Goal: Information Seeking & Learning: Learn about a topic

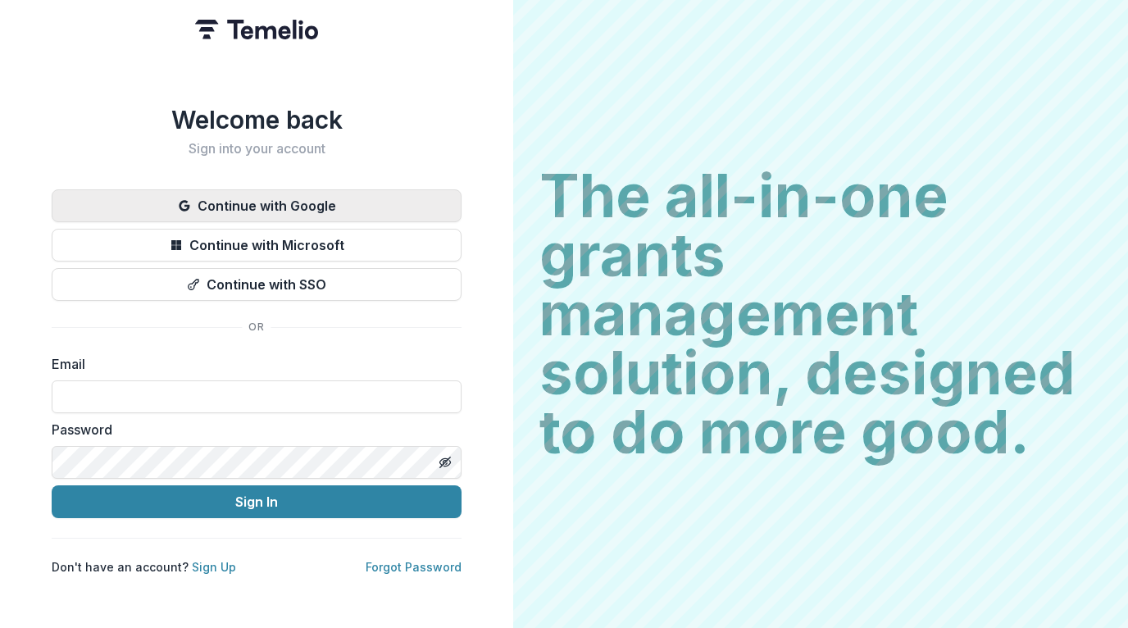
click at [307, 195] on button "Continue with Google" at bounding box center [257, 205] width 410 height 33
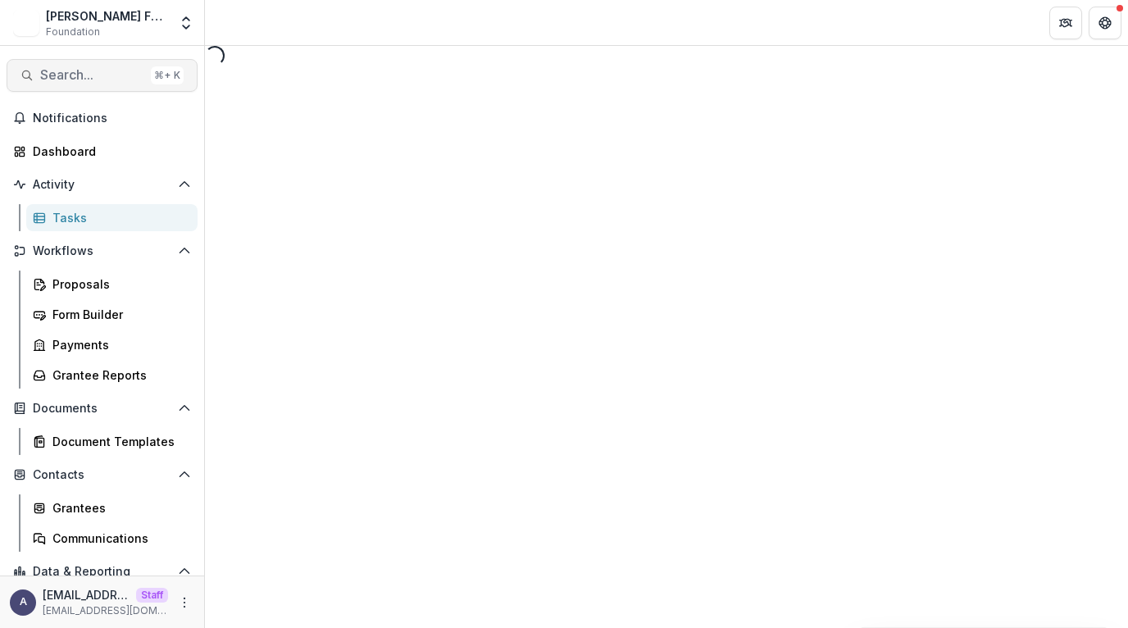
select select "********"
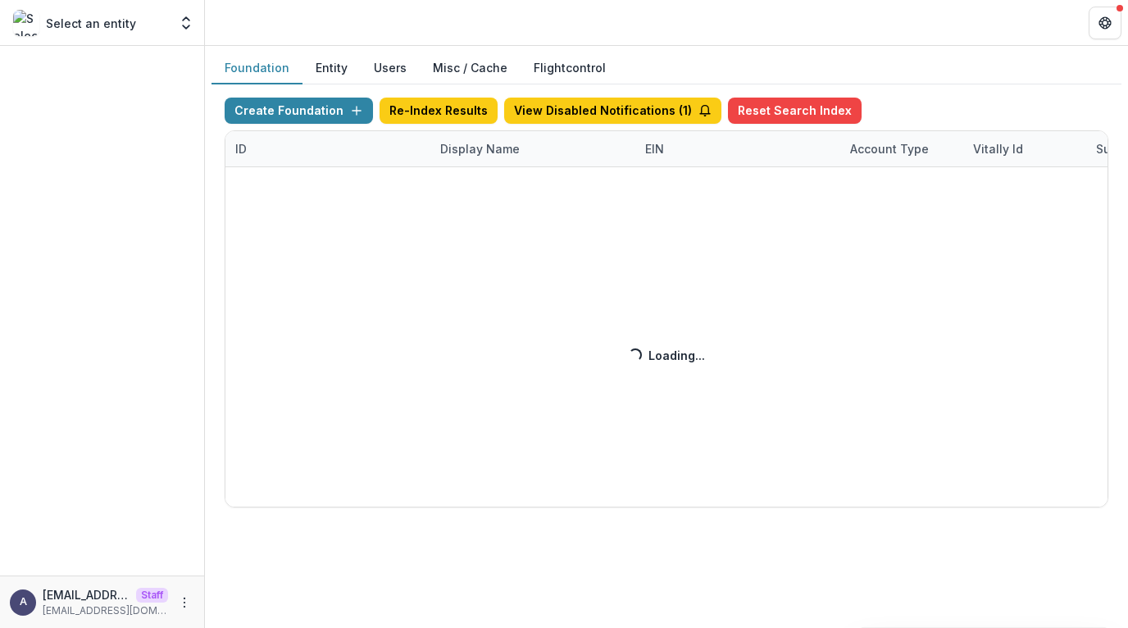
click at [462, 153] on div "Create Foundation Re-Index Results View Disabled Notifications ( 1 ) Reset Sear…" at bounding box center [667, 303] width 884 height 410
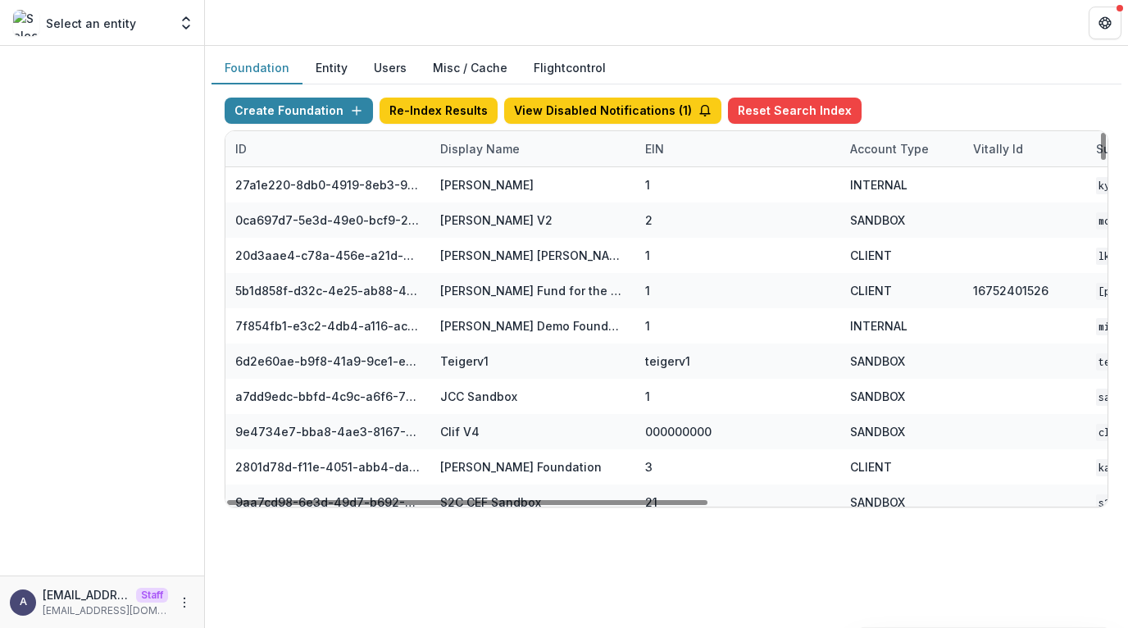
click at [467, 153] on div "Display Name" at bounding box center [479, 148] width 99 height 17
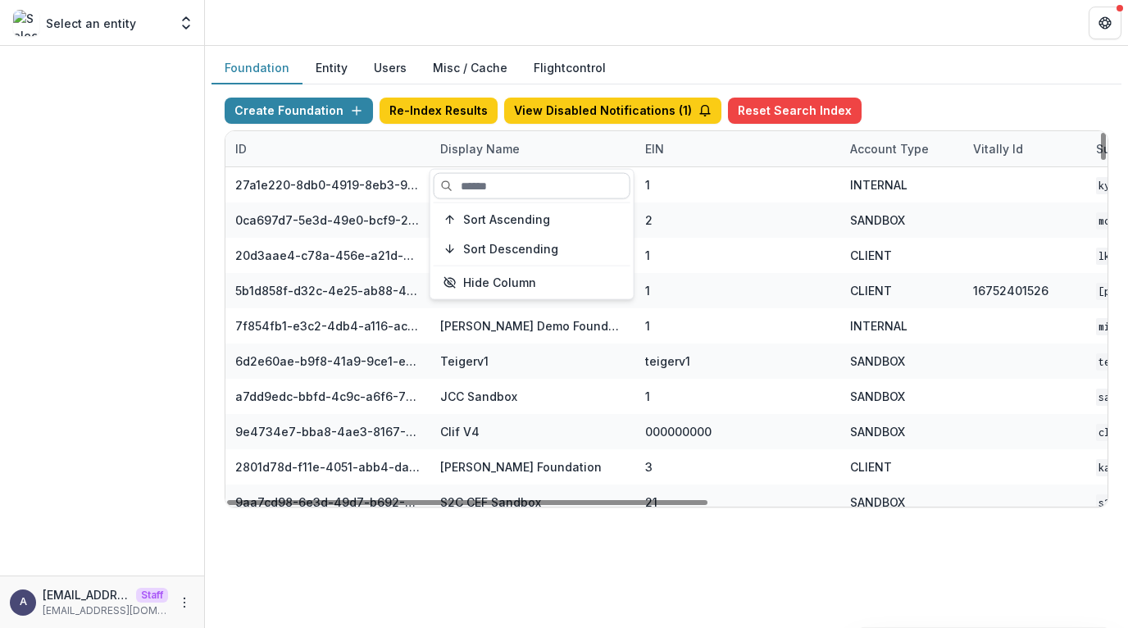
click at [471, 189] on input at bounding box center [532, 186] width 197 height 26
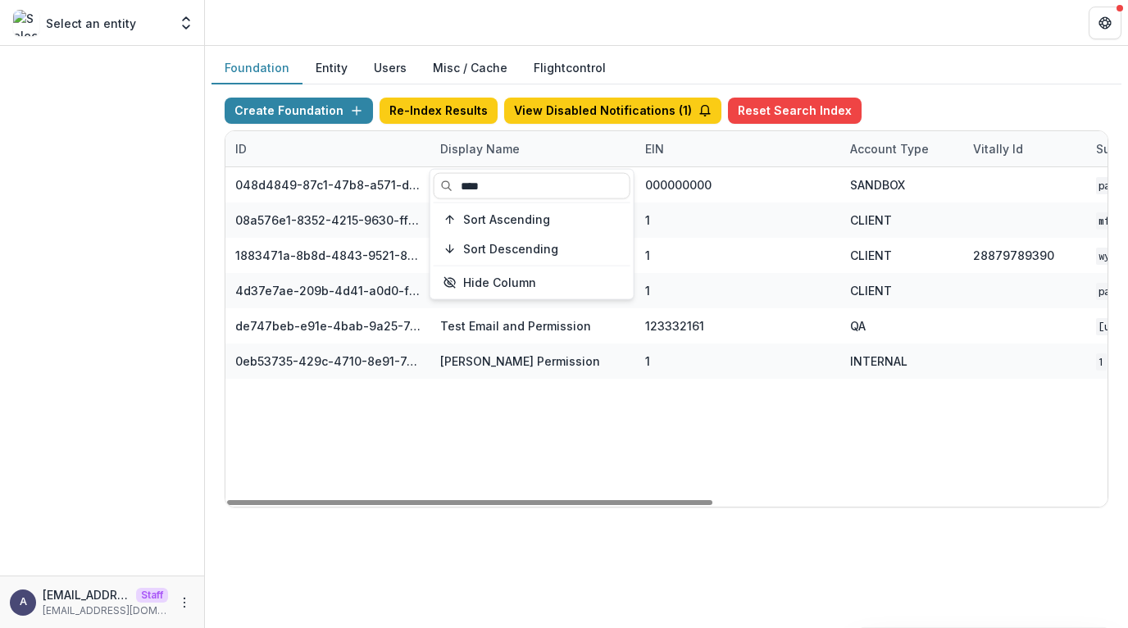
type input "****"
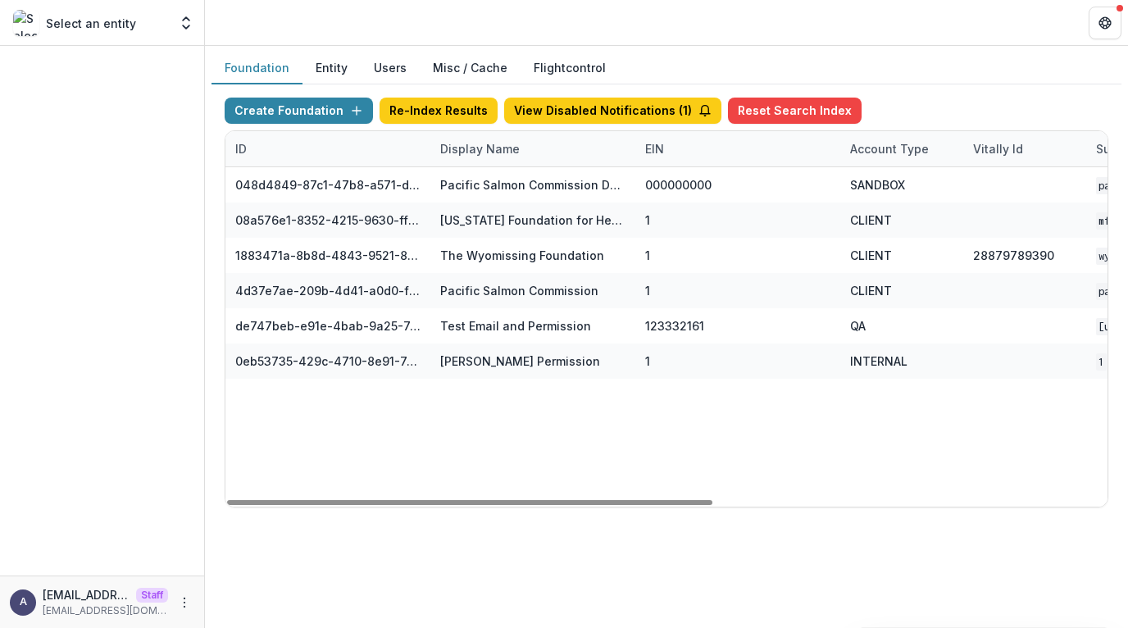
click at [549, 470] on div "048d4849-87c1-47b8-a571-d36adc5d9bb4 Pacific Salmon Commission DEMO 000000000 S…" at bounding box center [1024, 336] width 1599 height 339
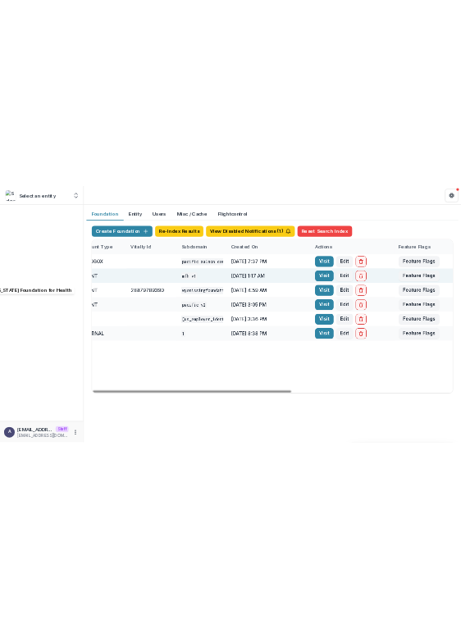
scroll to position [0, 716]
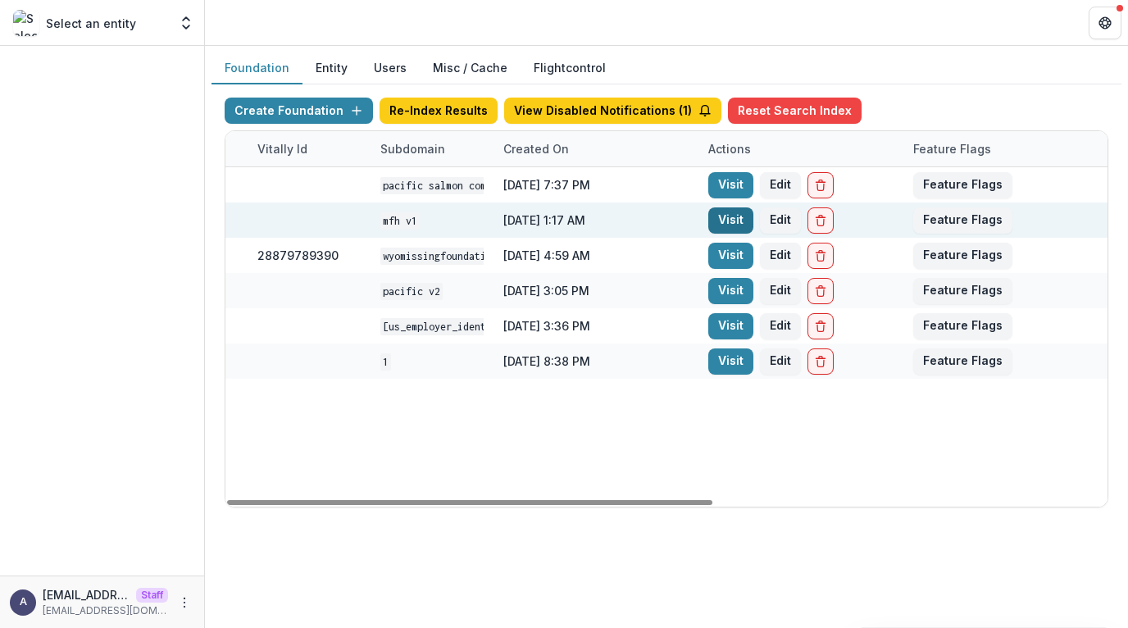
click at [734, 217] on link "Visit" at bounding box center [730, 220] width 45 height 26
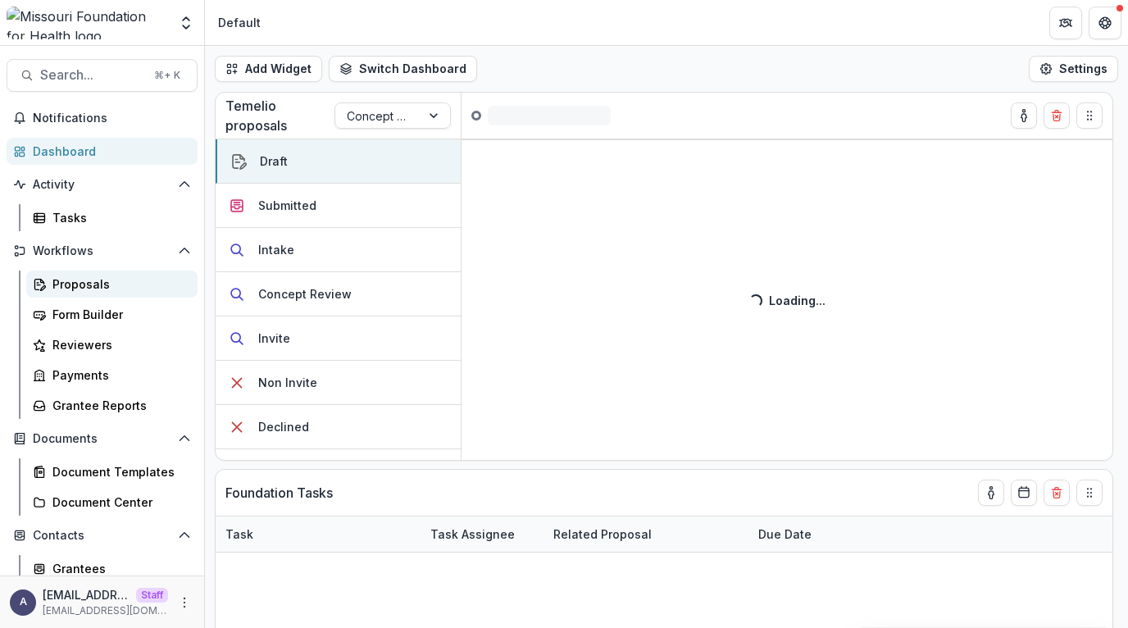
click at [95, 292] on div "Proposals" at bounding box center [118, 284] width 132 height 17
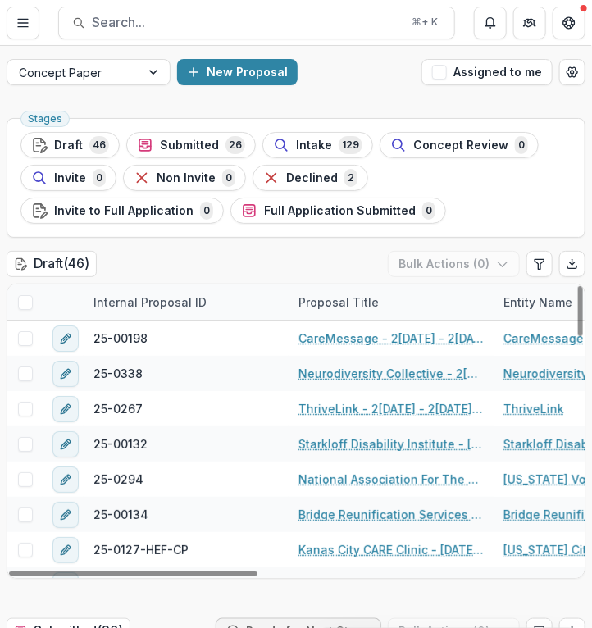
click at [149, 70] on div at bounding box center [155, 72] width 30 height 25
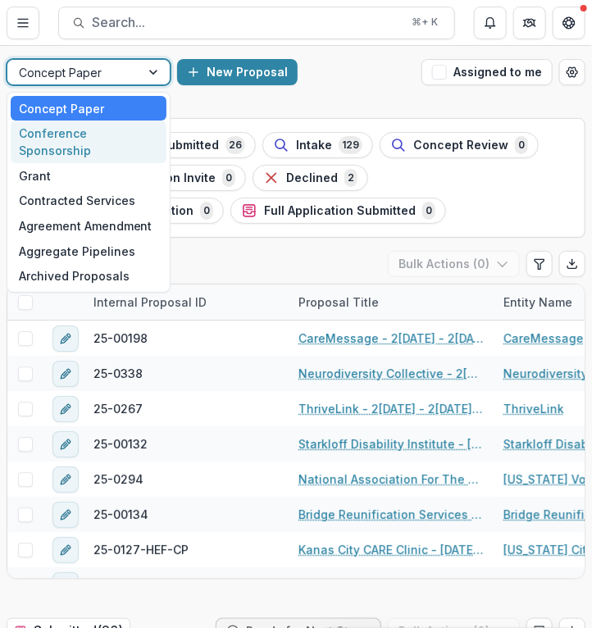
click at [148, 136] on div "Conference Sponsorship" at bounding box center [89, 142] width 156 height 43
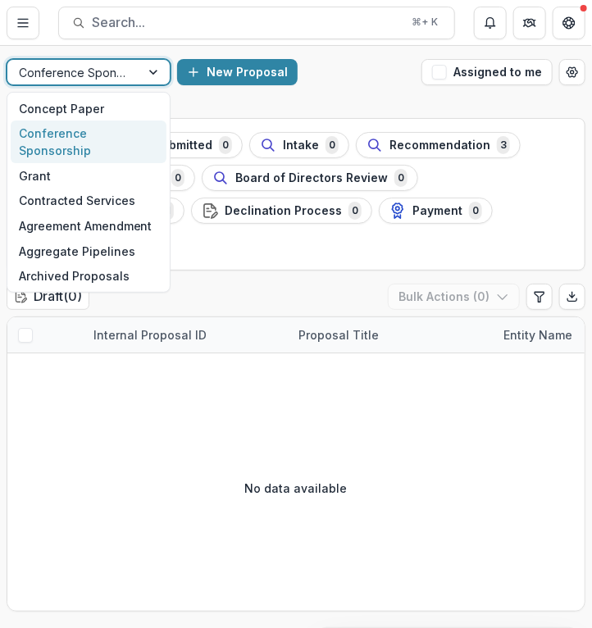
click at [151, 73] on div at bounding box center [155, 72] width 30 height 25
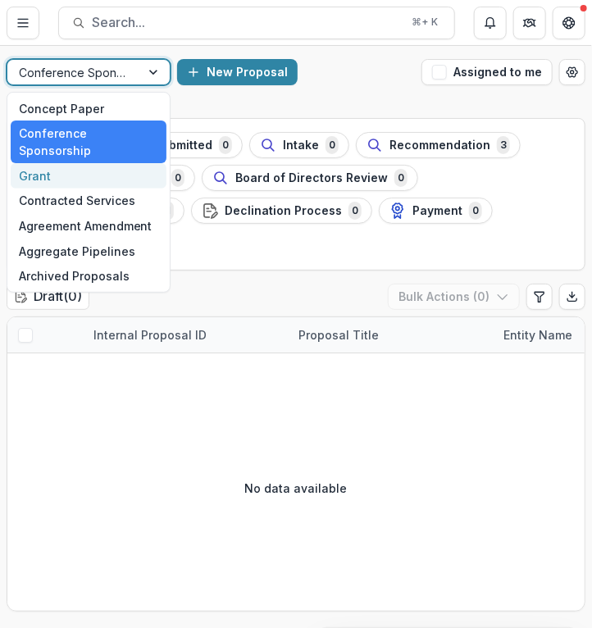
click at [122, 163] on div "Grant" at bounding box center [89, 175] width 156 height 25
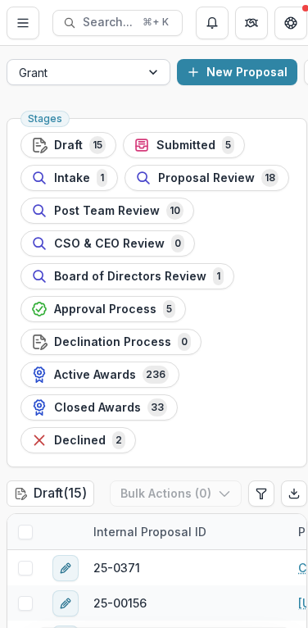
click at [129, 72] on div "Grant" at bounding box center [73, 73] width 133 height 24
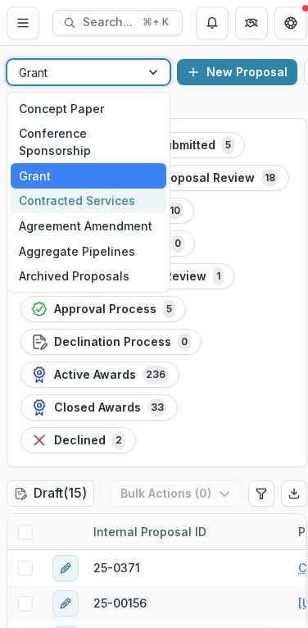
click at [116, 189] on div "Contracted Services" at bounding box center [89, 201] width 156 height 25
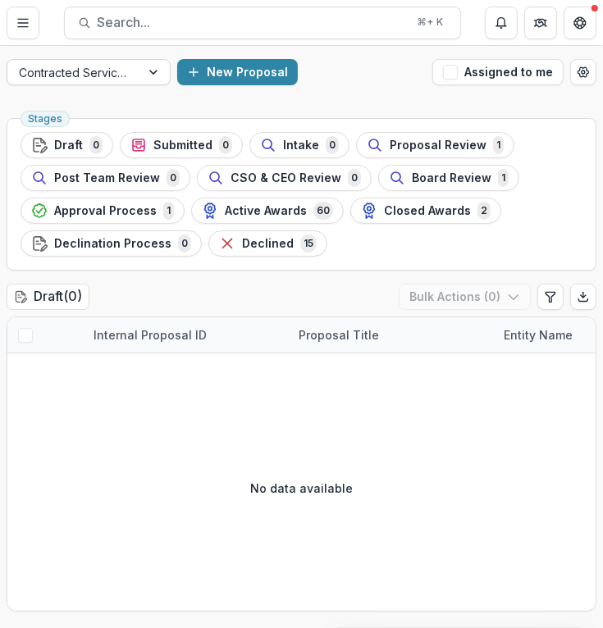
click at [153, 75] on div at bounding box center [155, 72] width 30 height 25
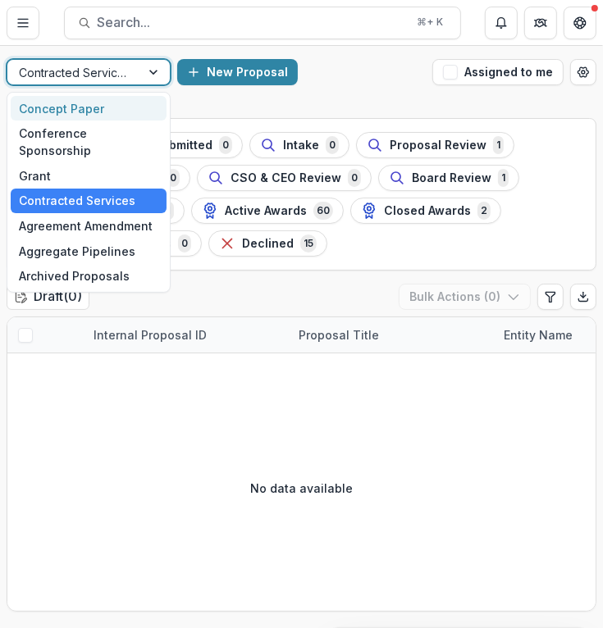
drag, startPoint x: 110, startPoint y: 110, endPoint x: 300, endPoint y: 106, distance: 190.3
click at [110, 110] on div "Concept Paper" at bounding box center [89, 108] width 156 height 25
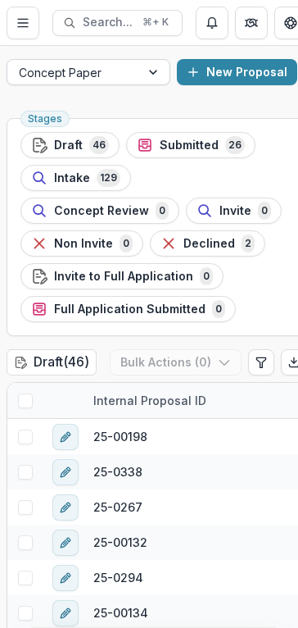
click at [157, 68] on div at bounding box center [155, 72] width 30 height 25
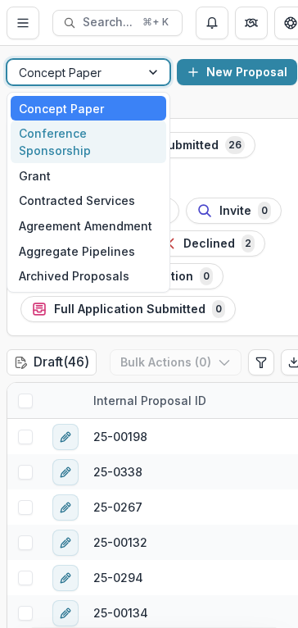
click at [137, 139] on div "Conference Sponsorship" at bounding box center [89, 142] width 156 height 43
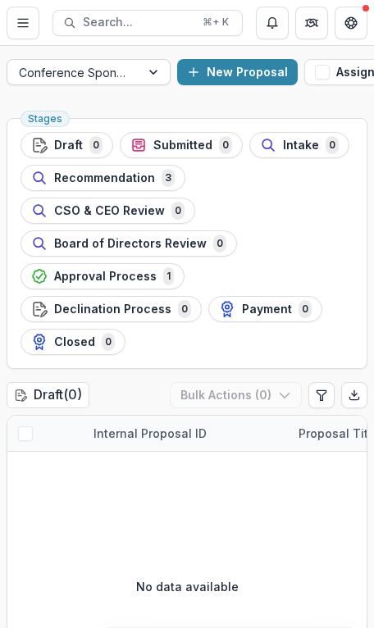
click at [153, 71] on div at bounding box center [155, 72] width 30 height 25
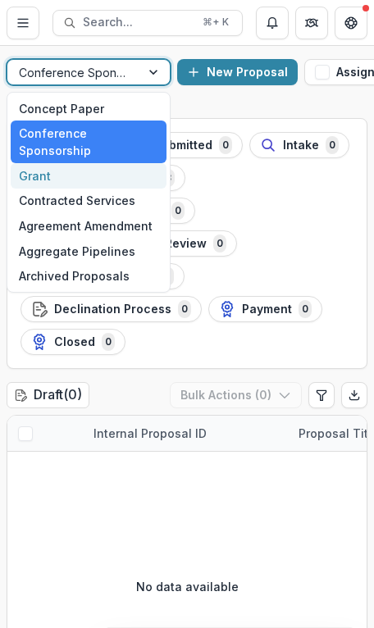
click at [119, 163] on div "Grant" at bounding box center [89, 175] width 156 height 25
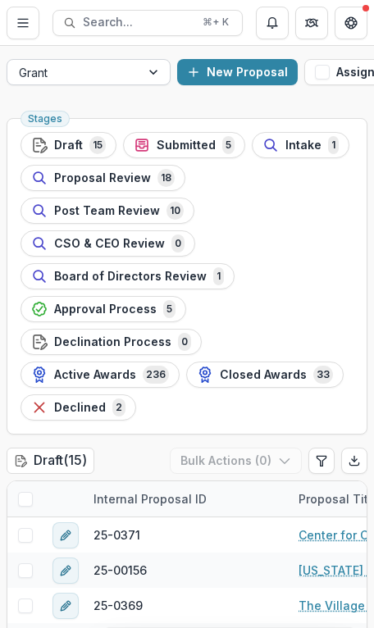
click at [146, 73] on div at bounding box center [155, 72] width 30 height 25
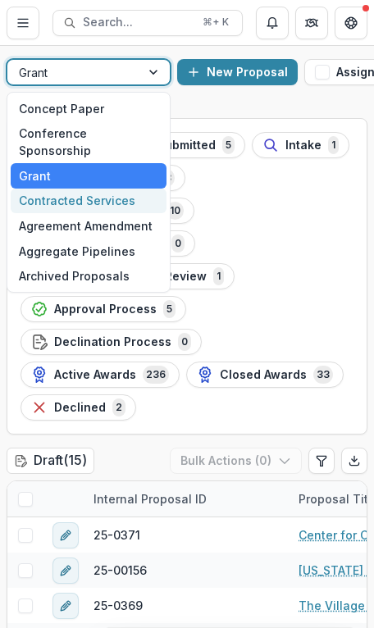
click at [112, 189] on div "Contracted Services" at bounding box center [89, 201] width 156 height 25
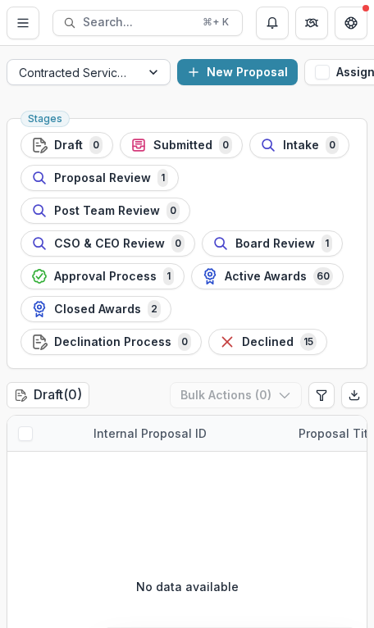
click at [114, 71] on div at bounding box center [74, 72] width 110 height 20
click at [117, 72] on div at bounding box center [74, 72] width 110 height 20
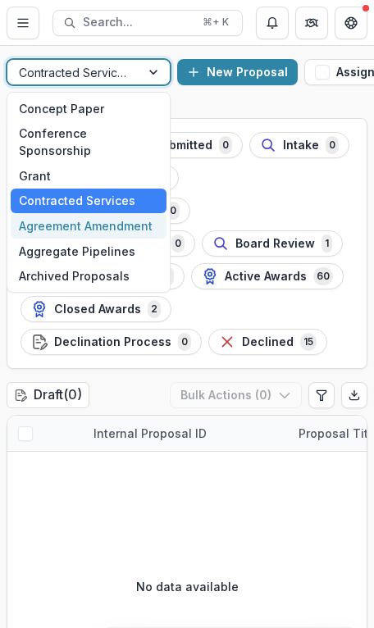
click at [102, 213] on div "Agreement Amendment" at bounding box center [89, 225] width 156 height 25
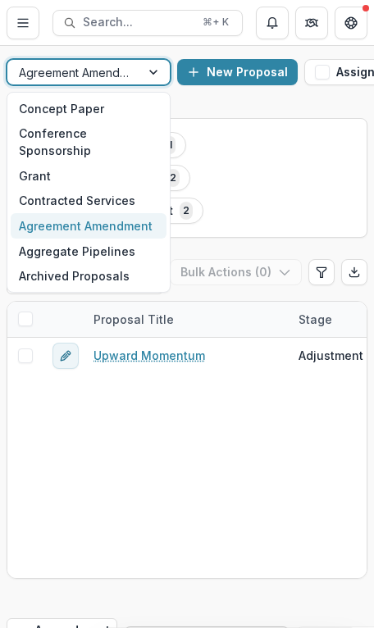
click at [154, 71] on div at bounding box center [155, 72] width 30 height 25
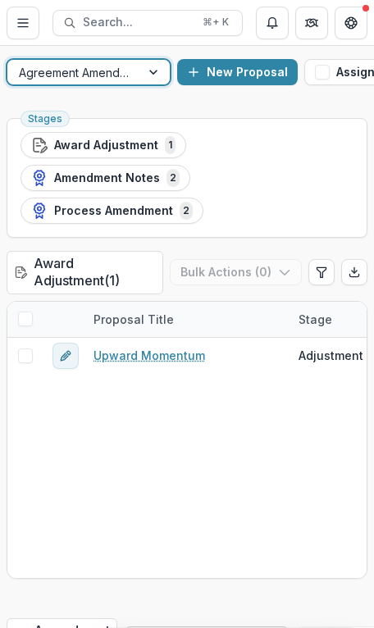
click at [153, 71] on div at bounding box center [155, 72] width 30 height 25
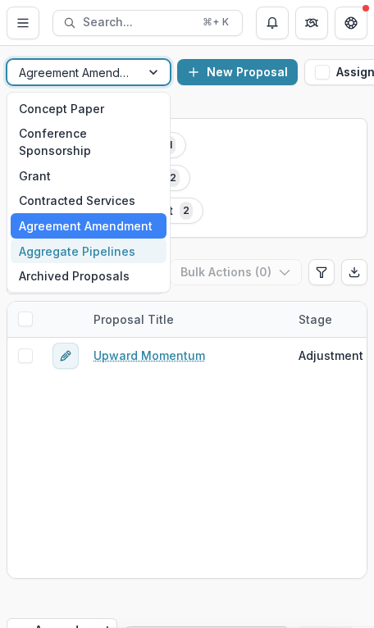
click at [92, 239] on div "Aggregate Pipelines" at bounding box center [89, 251] width 156 height 25
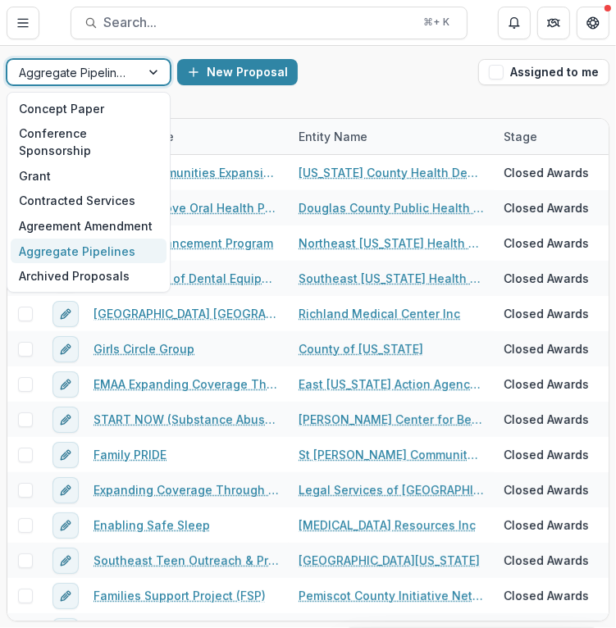
click at [145, 63] on div at bounding box center [155, 72] width 30 height 25
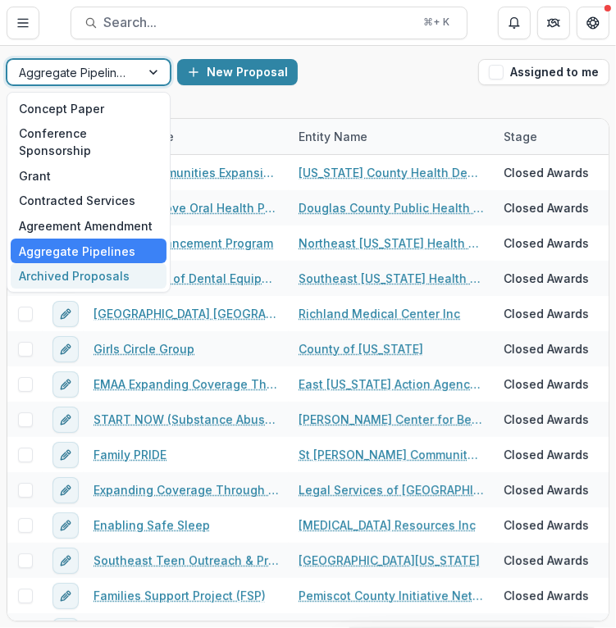
click at [130, 263] on div "Archived Proposals" at bounding box center [89, 275] width 156 height 25
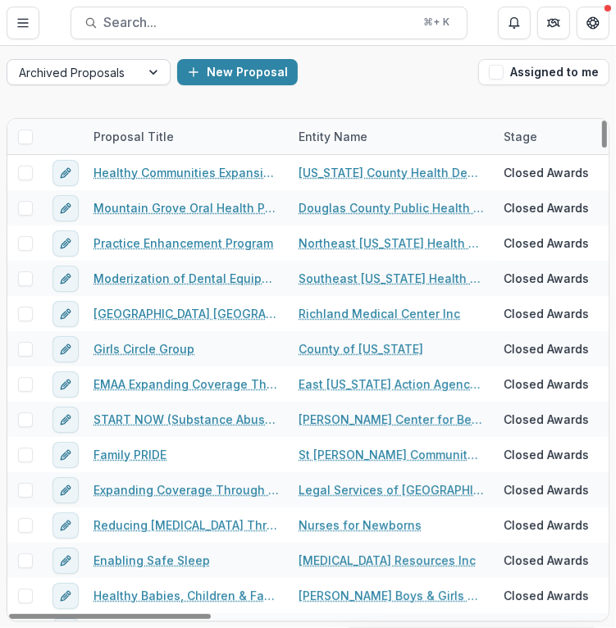
click at [159, 74] on div at bounding box center [155, 72] width 30 height 25
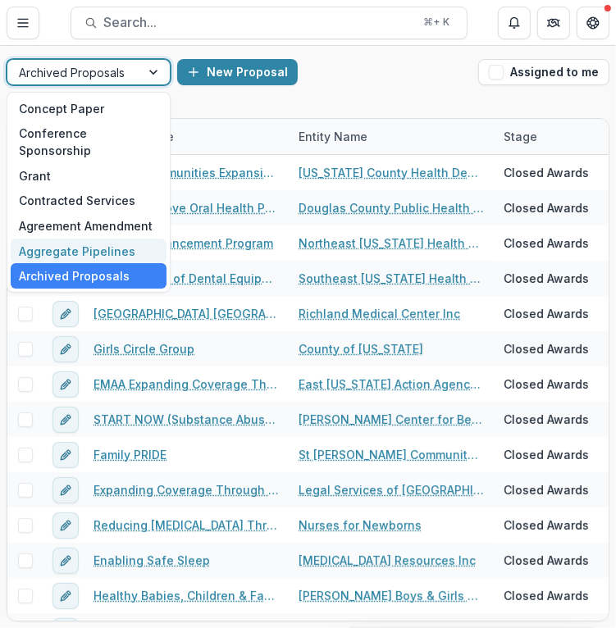
click at [113, 239] on div "Aggregate Pipelines" at bounding box center [89, 251] width 156 height 25
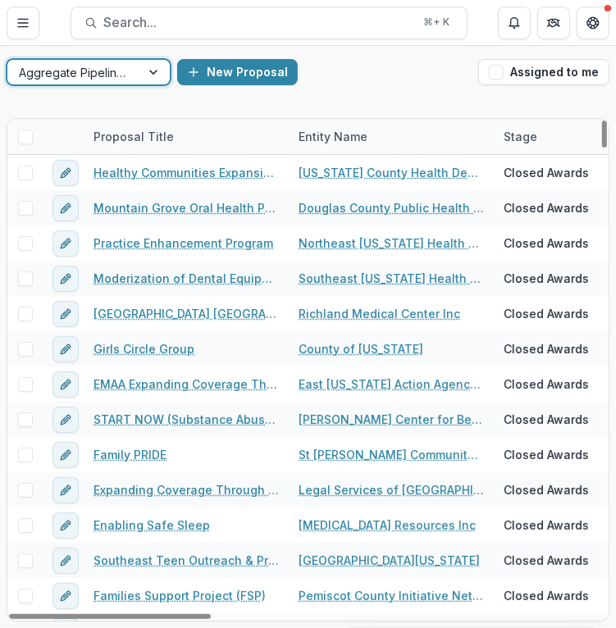
click at [139, 77] on div "Aggregate Pipelines" at bounding box center [73, 73] width 133 height 24
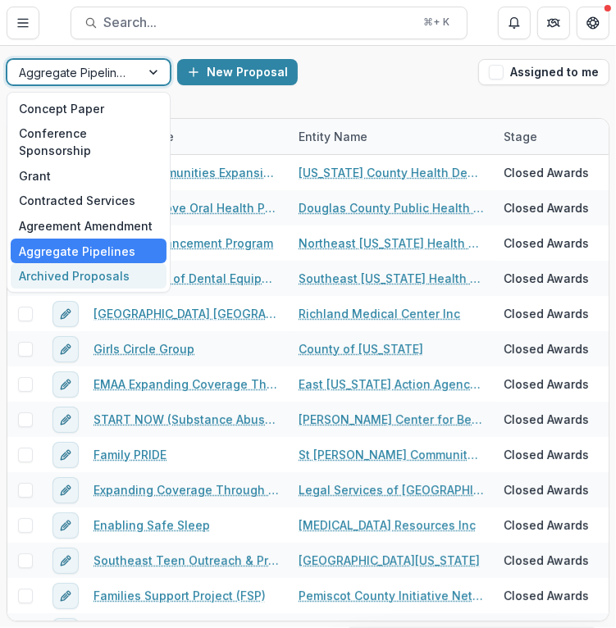
click at [118, 263] on div "Archived Proposals" at bounding box center [89, 275] width 156 height 25
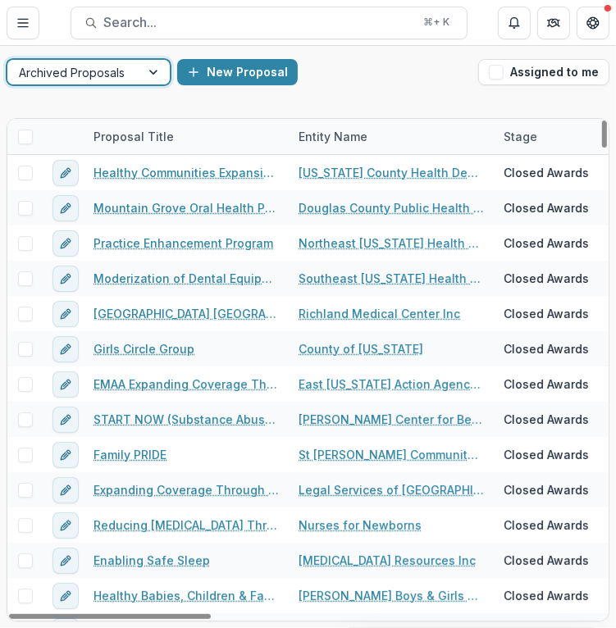
click at [156, 66] on div at bounding box center [155, 72] width 30 height 25
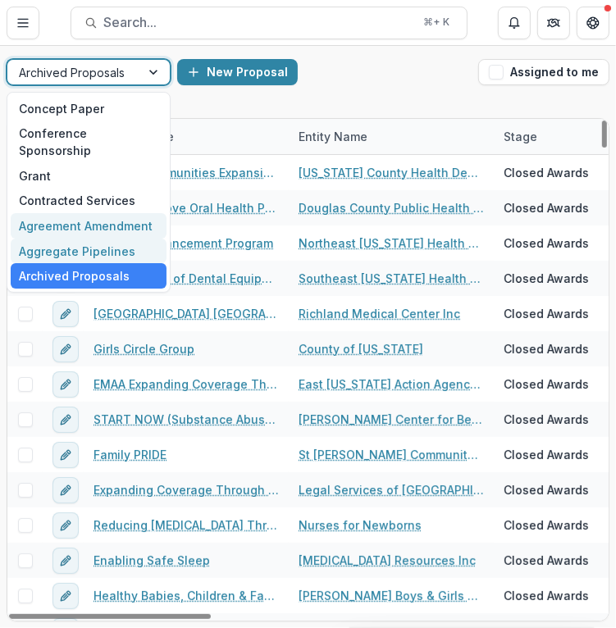
click at [109, 213] on div "Agreement Amendment" at bounding box center [89, 225] width 156 height 25
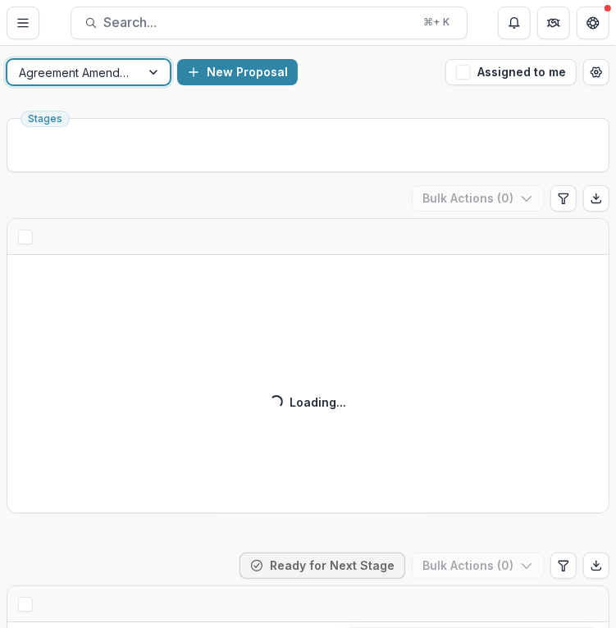
click at [148, 73] on div at bounding box center [155, 72] width 30 height 25
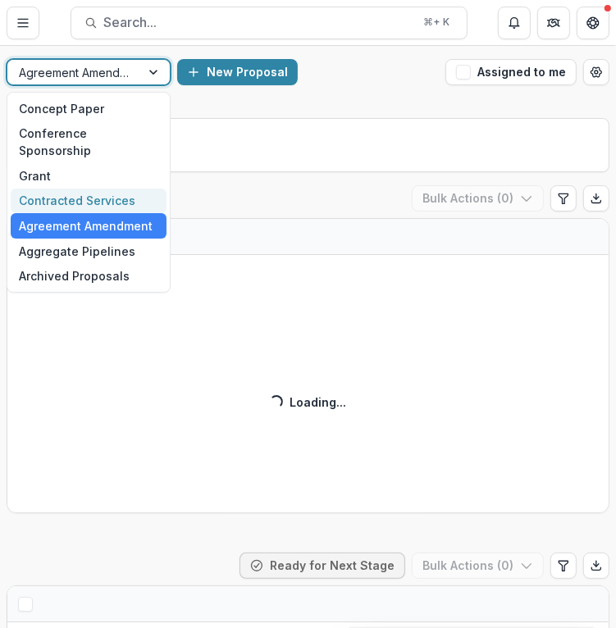
click at [116, 189] on div "Contracted Services" at bounding box center [89, 201] width 156 height 25
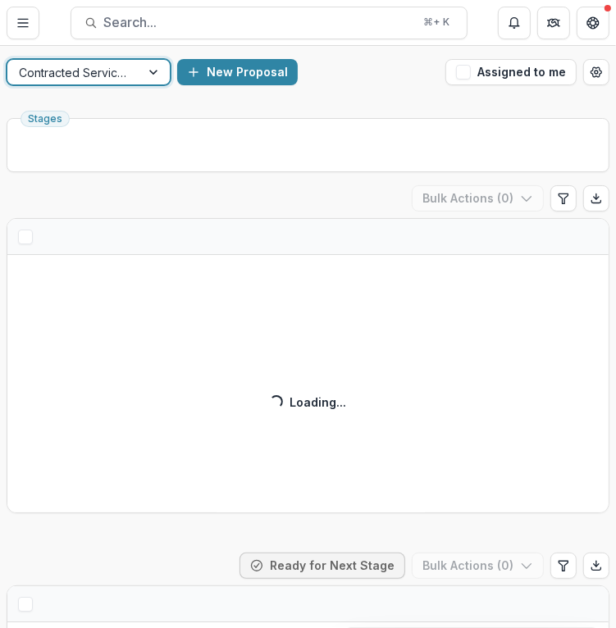
click at [152, 71] on div at bounding box center [155, 72] width 30 height 25
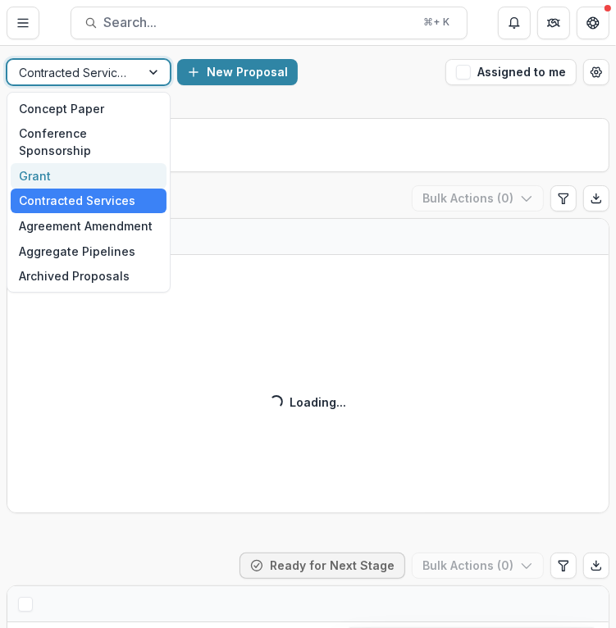
click at [129, 163] on div "Grant" at bounding box center [89, 175] width 156 height 25
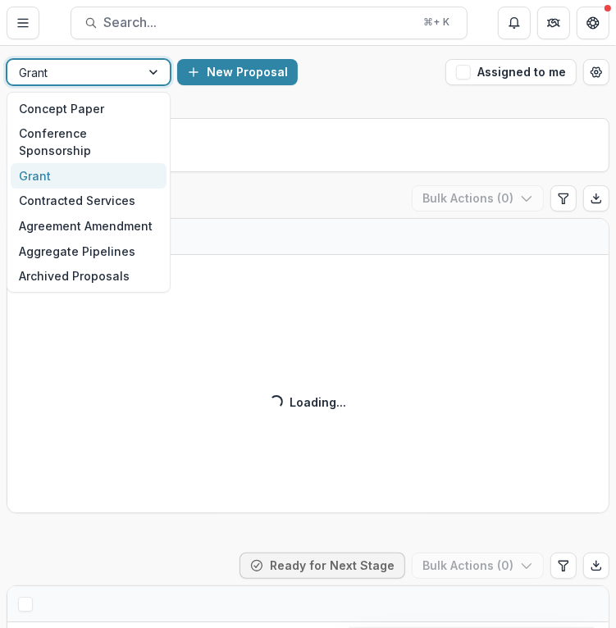
click at [154, 72] on div at bounding box center [155, 72] width 30 height 25
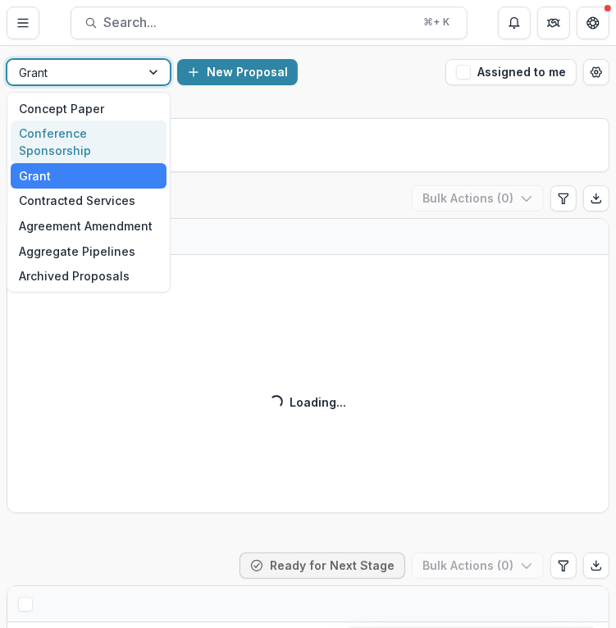
click at [133, 130] on div "Conference Sponsorship" at bounding box center [89, 142] width 156 height 43
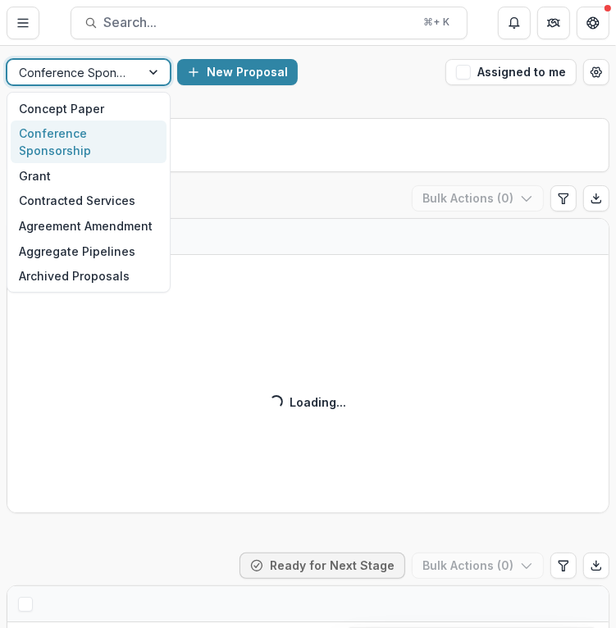
click at [150, 75] on div at bounding box center [155, 72] width 30 height 25
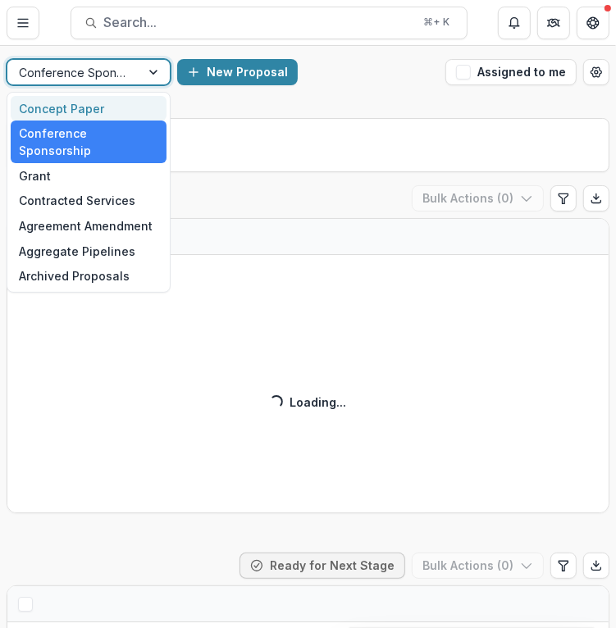
click at [130, 109] on div "Concept Paper" at bounding box center [89, 108] width 156 height 25
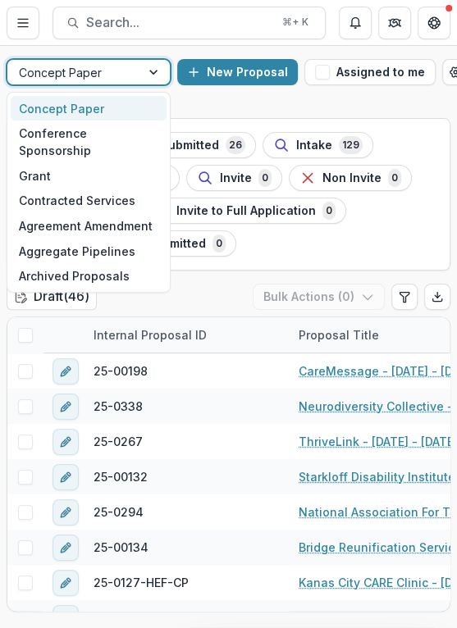
click at [147, 68] on div at bounding box center [155, 72] width 30 height 25
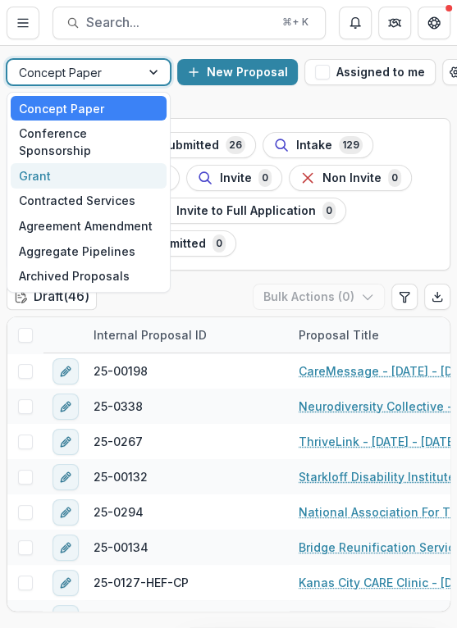
click at [109, 163] on div "Grant" at bounding box center [89, 175] width 156 height 25
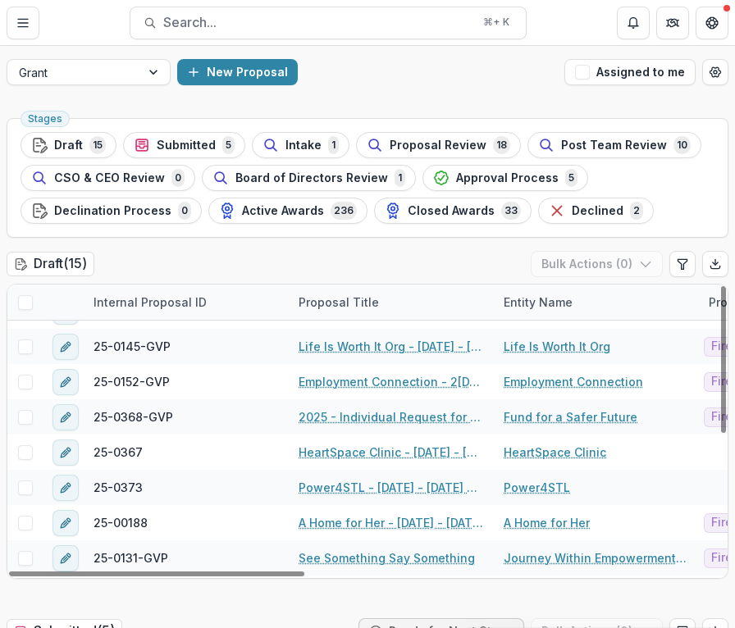
scroll to position [174, 0]
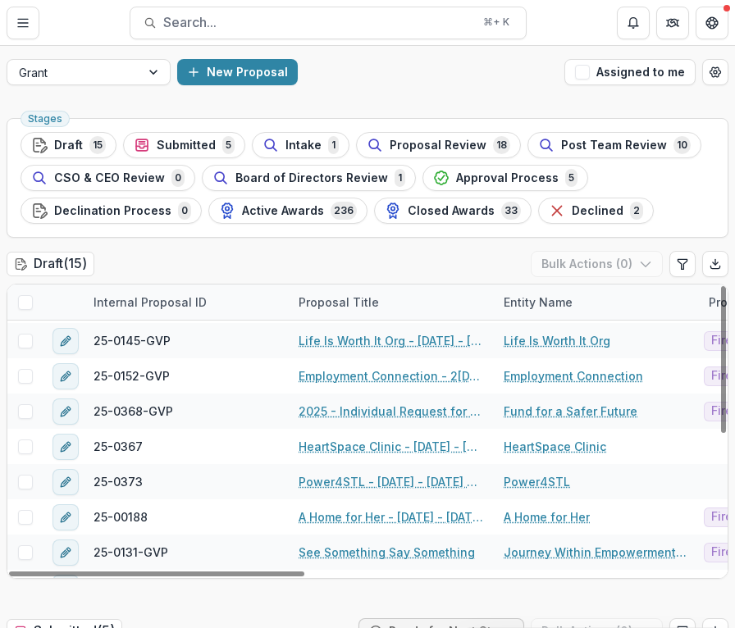
click at [435, 302] on div "Proposal Title" at bounding box center [391, 302] width 205 height 35
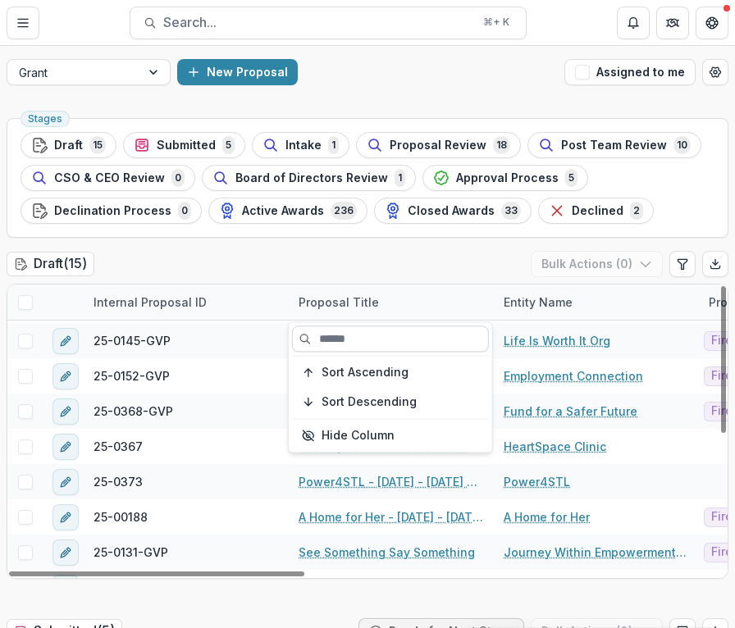
click at [430, 331] on input at bounding box center [390, 339] width 197 height 26
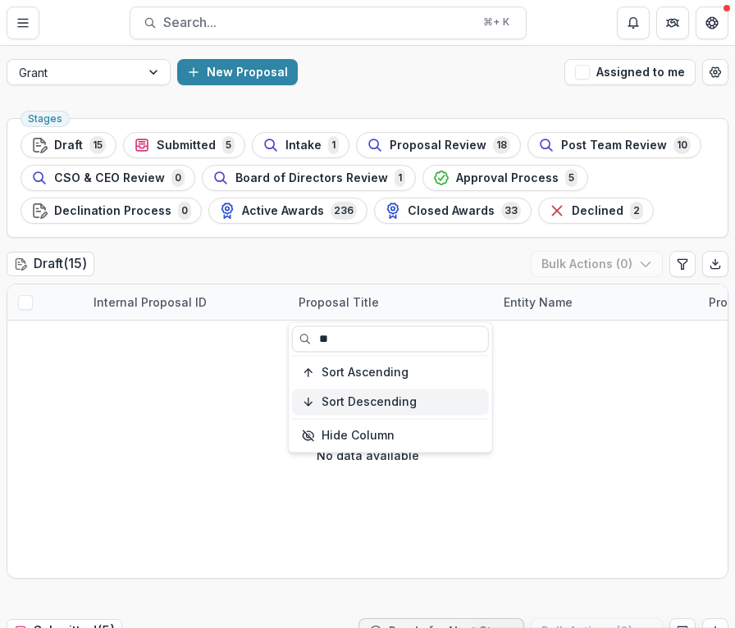
type input "*"
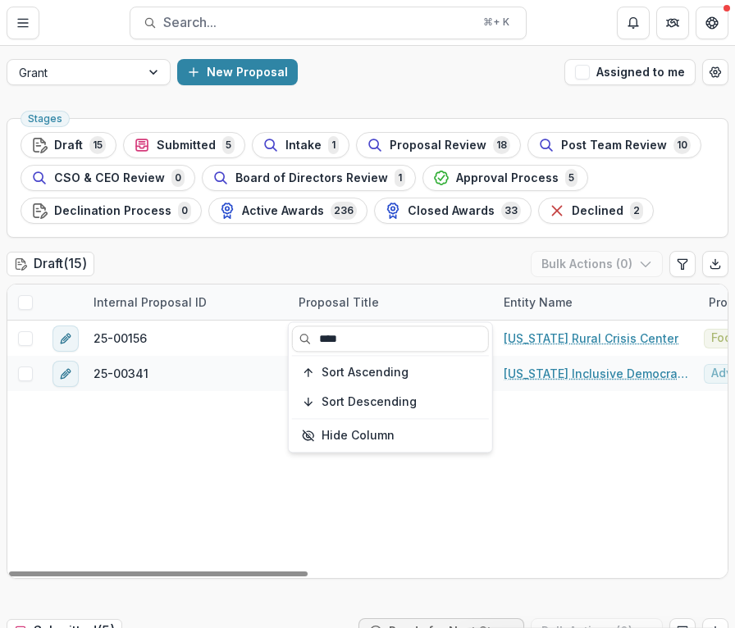
type input "****"
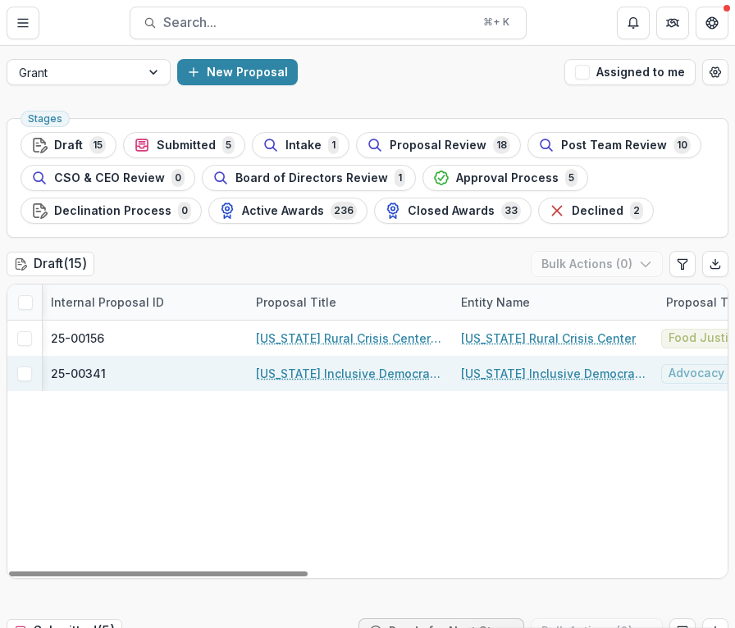
scroll to position [0, 52]
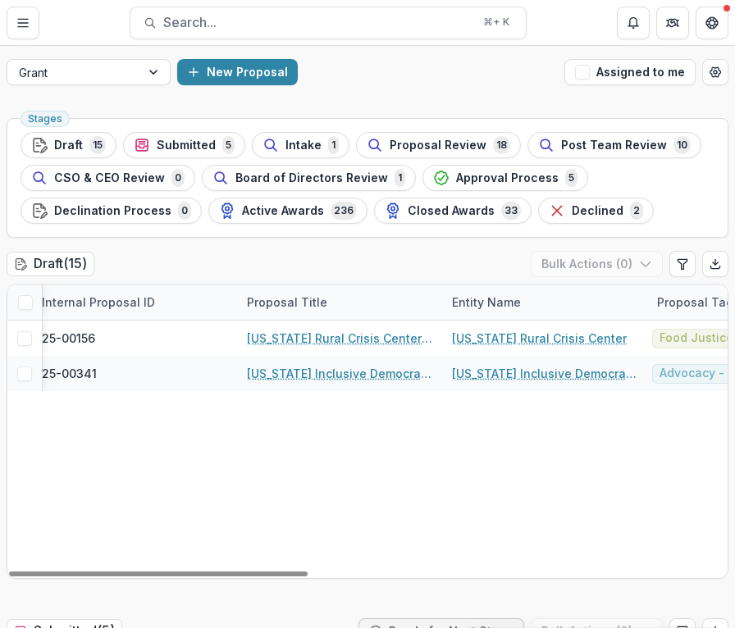
click at [370, 300] on div "Proposal Title" at bounding box center [339, 302] width 205 height 35
click at [472, 307] on div "Entity Name" at bounding box center [486, 302] width 89 height 17
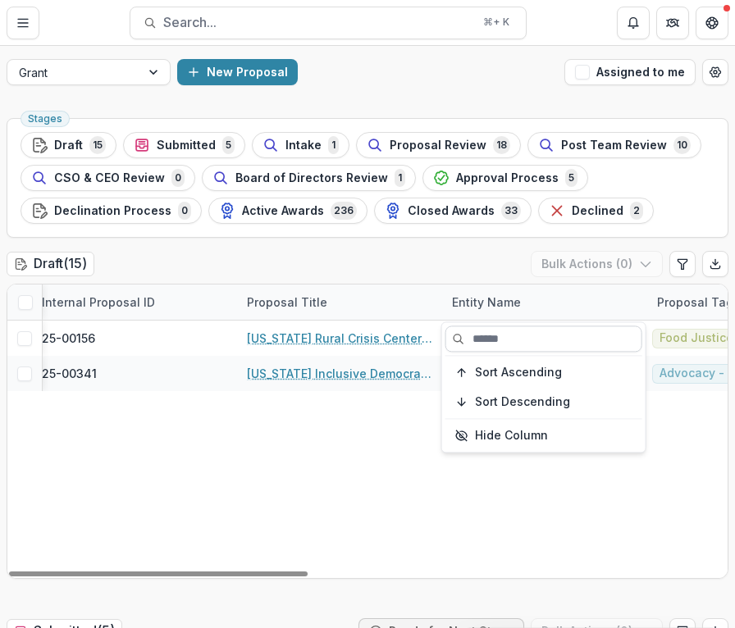
click at [507, 326] on input at bounding box center [543, 339] width 197 height 26
type input "******"
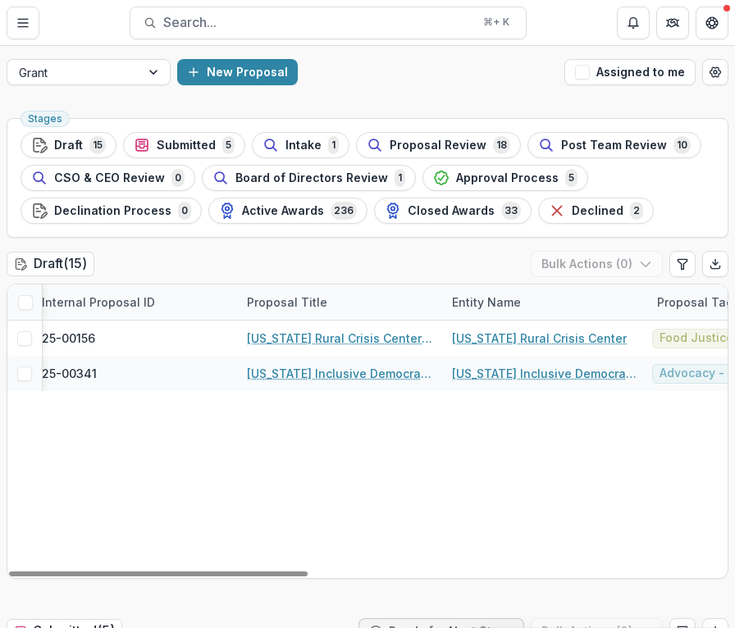
click at [357, 304] on div "Proposal Title" at bounding box center [339, 302] width 205 height 35
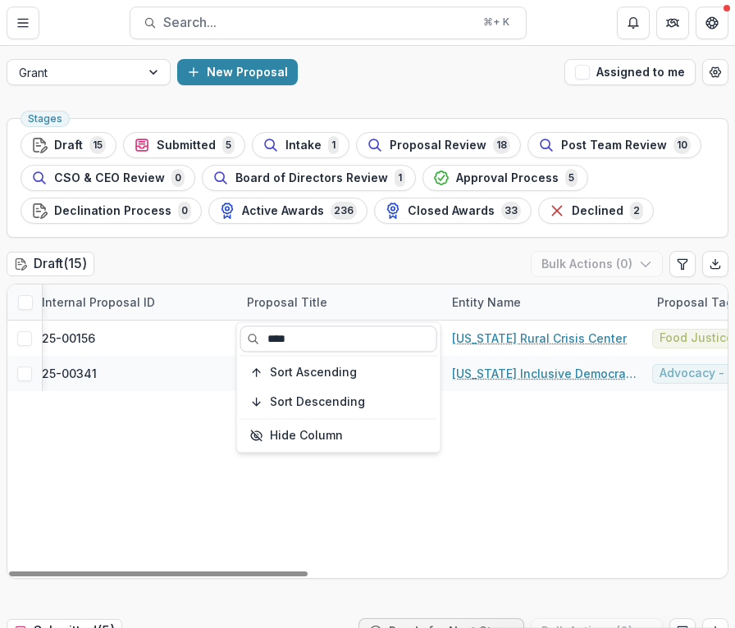
click at [358, 340] on input "****" at bounding box center [338, 339] width 197 height 26
type input "*"
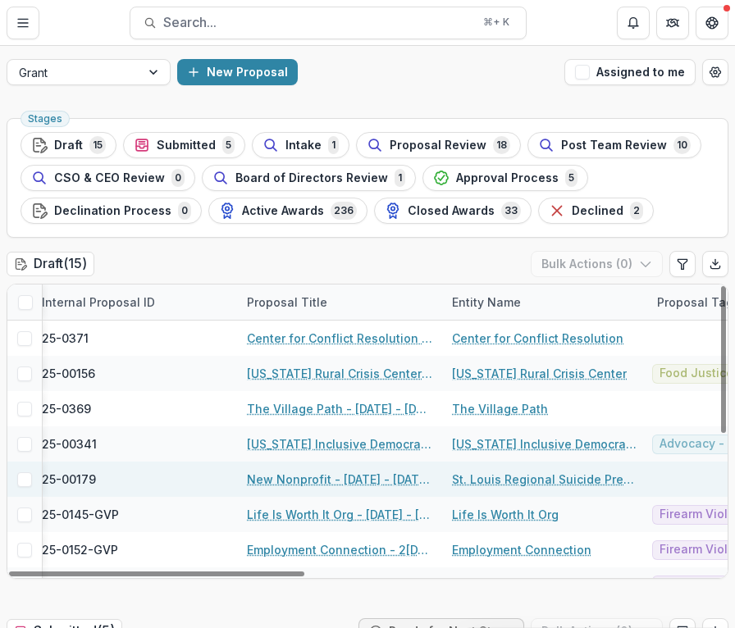
click at [525, 471] on link "St. Louis Regional Suicide Prevention Coalition" at bounding box center [544, 479] width 185 height 17
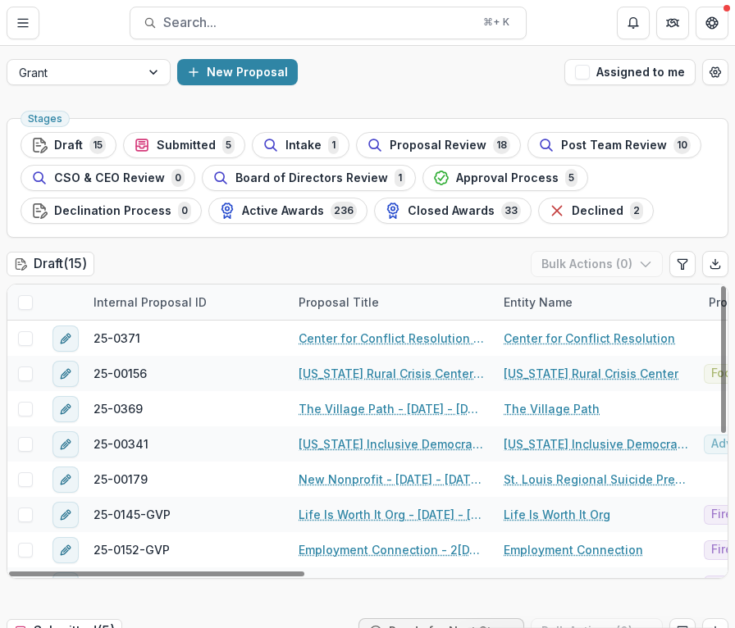
click at [572, 304] on div "Entity Name" at bounding box center [538, 302] width 89 height 17
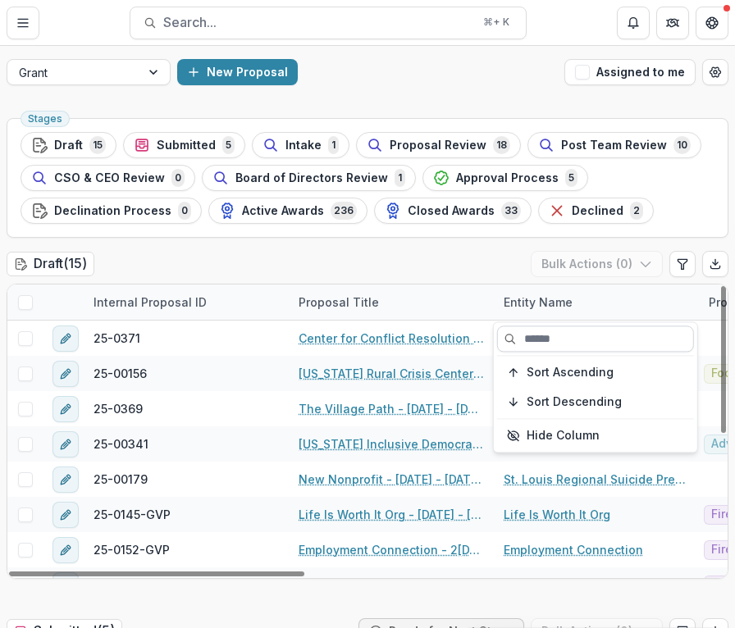
click at [572, 331] on input at bounding box center [595, 339] width 197 height 26
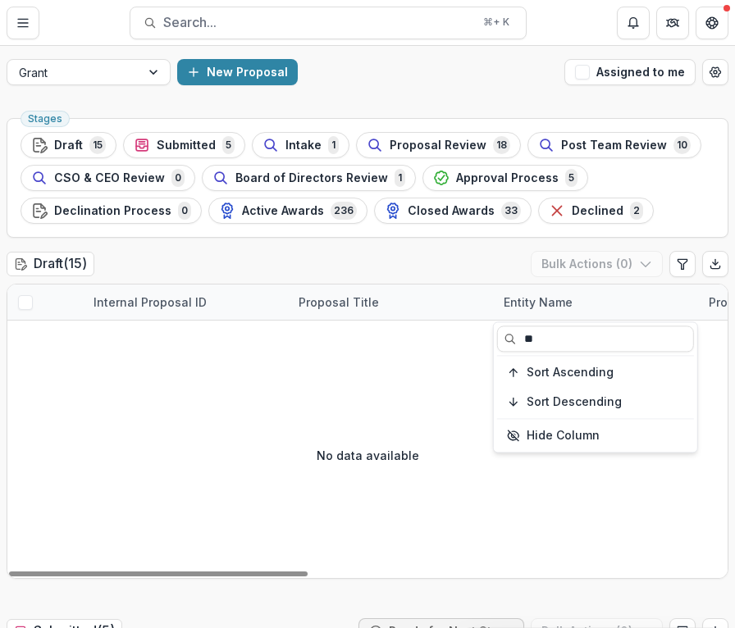
type input "*"
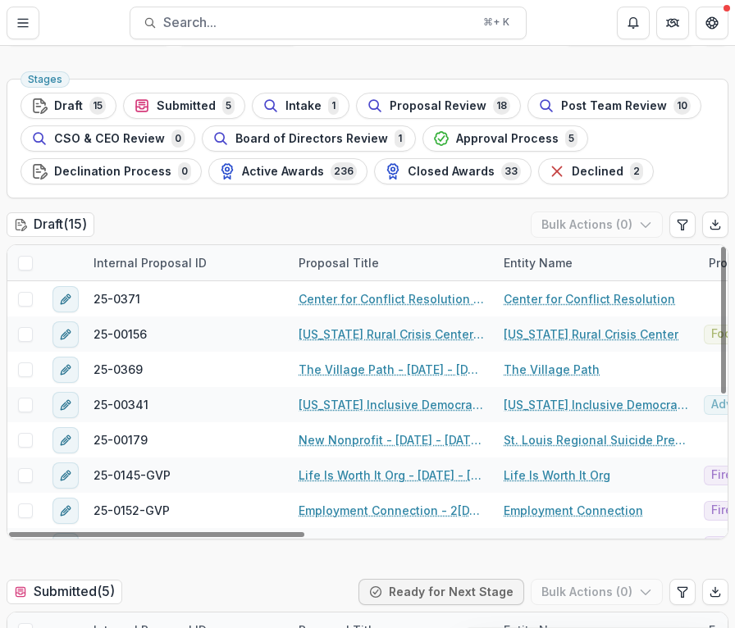
scroll to position [31, 0]
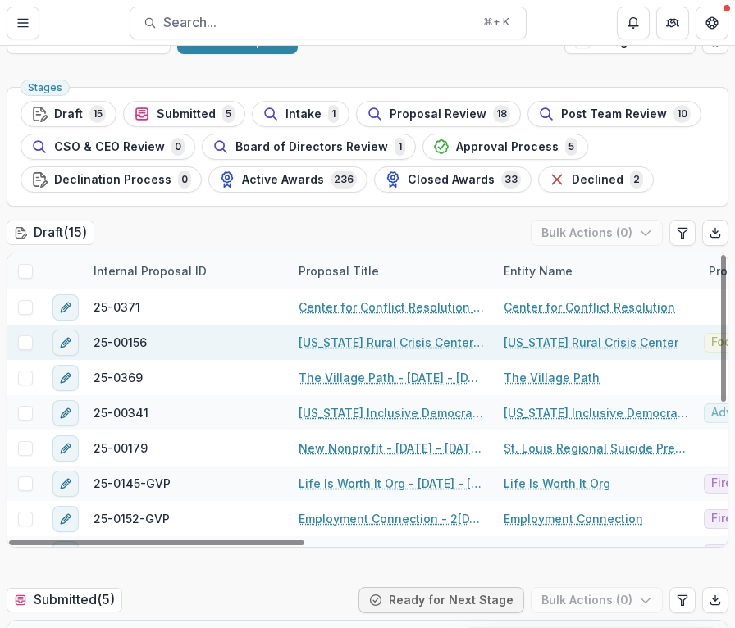
click at [416, 341] on link "Missouri Rural Crisis Center - 2025 - 2025 Seeding Equitable and Sustainable Lo…" at bounding box center [390, 342] width 185 height 17
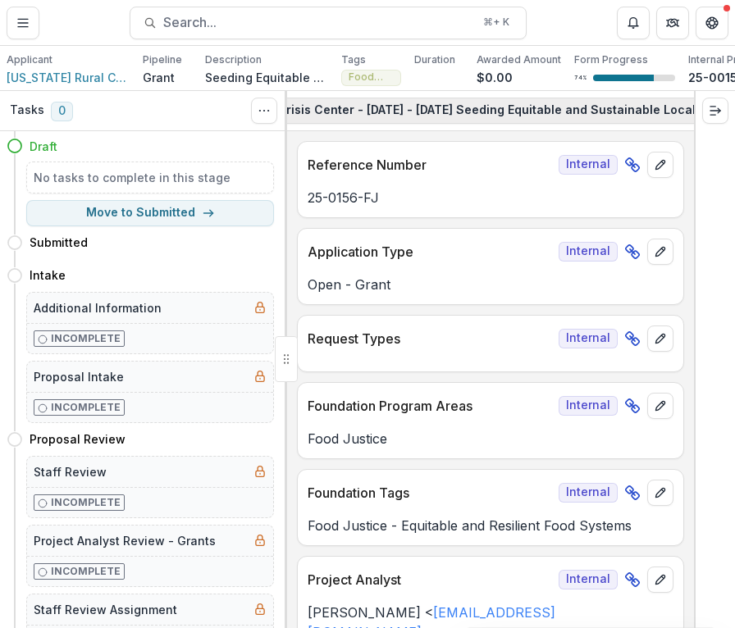
scroll to position [0, 473]
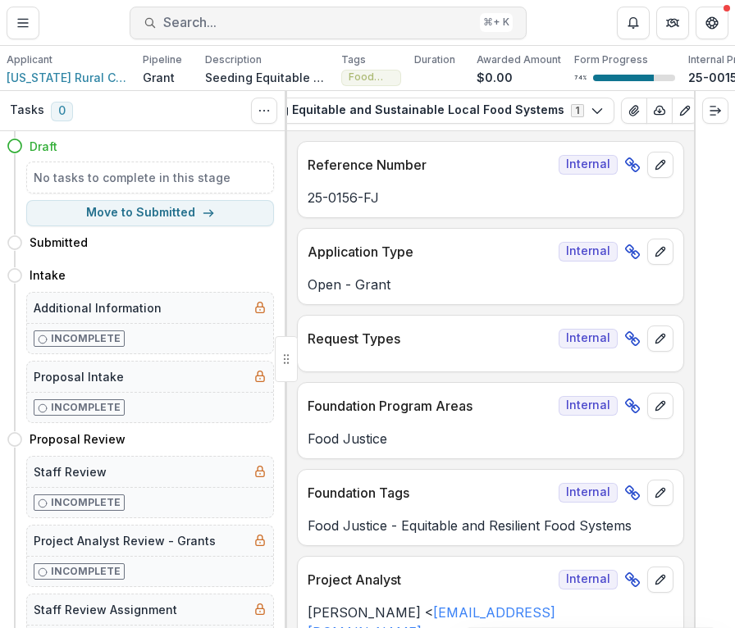
drag, startPoint x: 449, startPoint y: 304, endPoint x: 425, endPoint y: 23, distance: 282.2
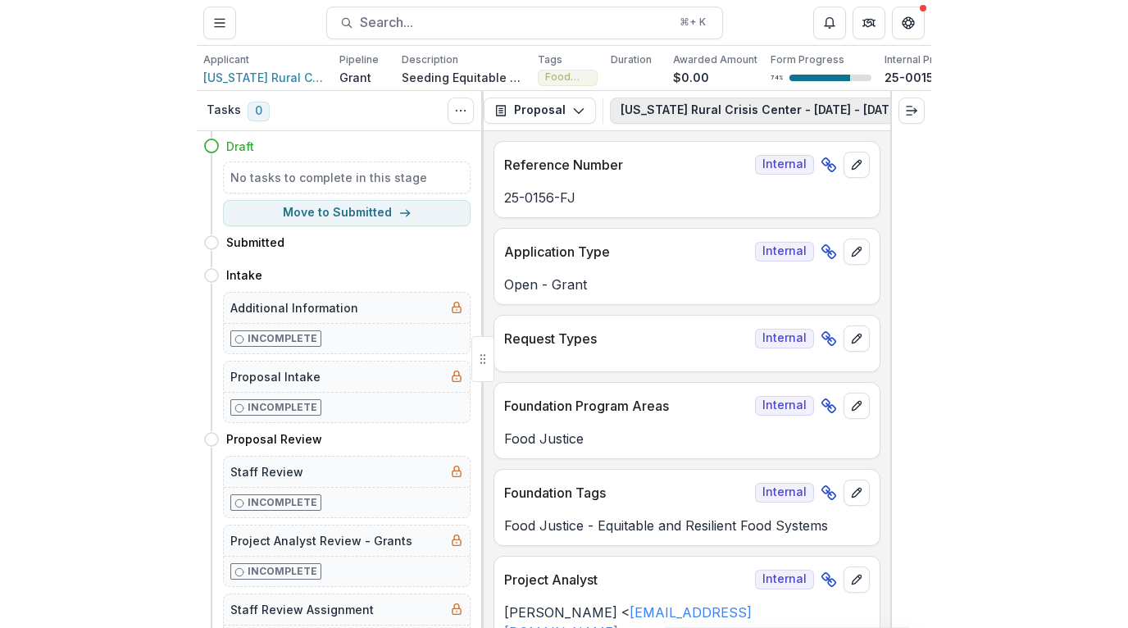
scroll to position [0, 0]
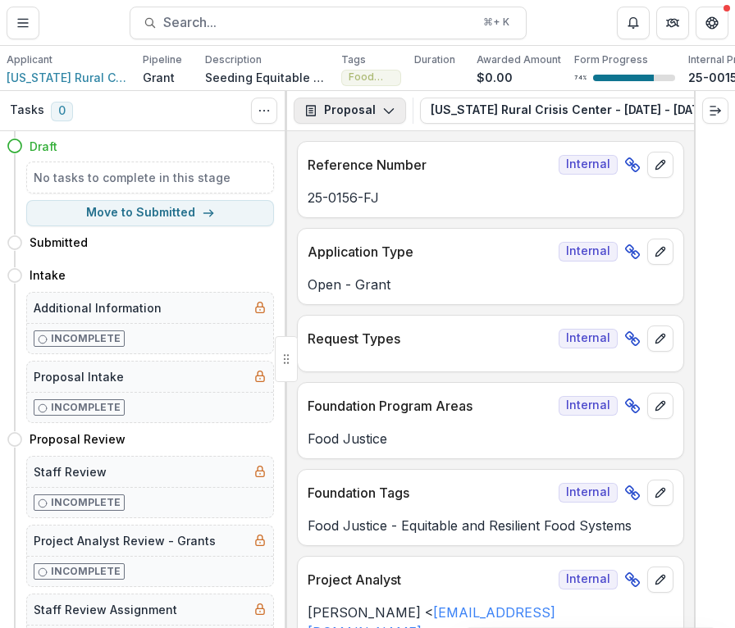
click at [382, 111] on icon "button" at bounding box center [388, 110] width 13 height 13
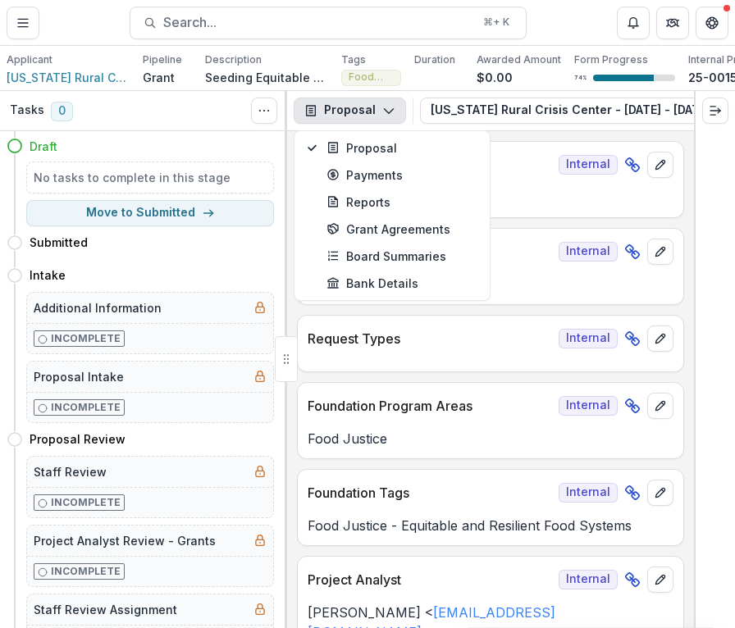
click at [382, 111] on icon "button" at bounding box center [388, 110] width 13 height 13
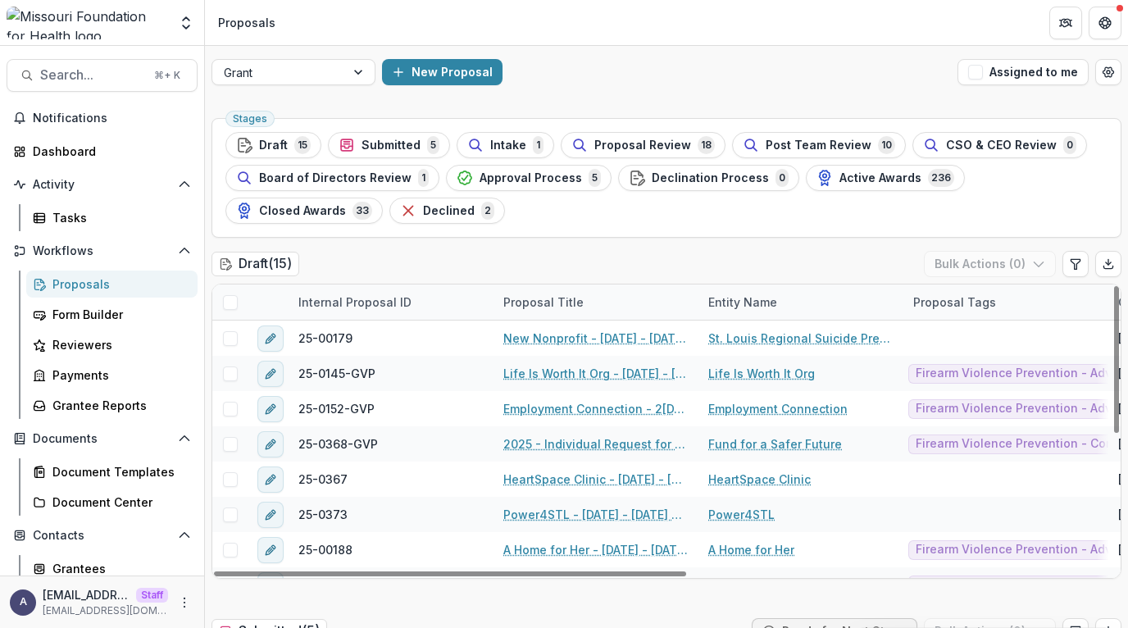
scroll to position [194, 0]
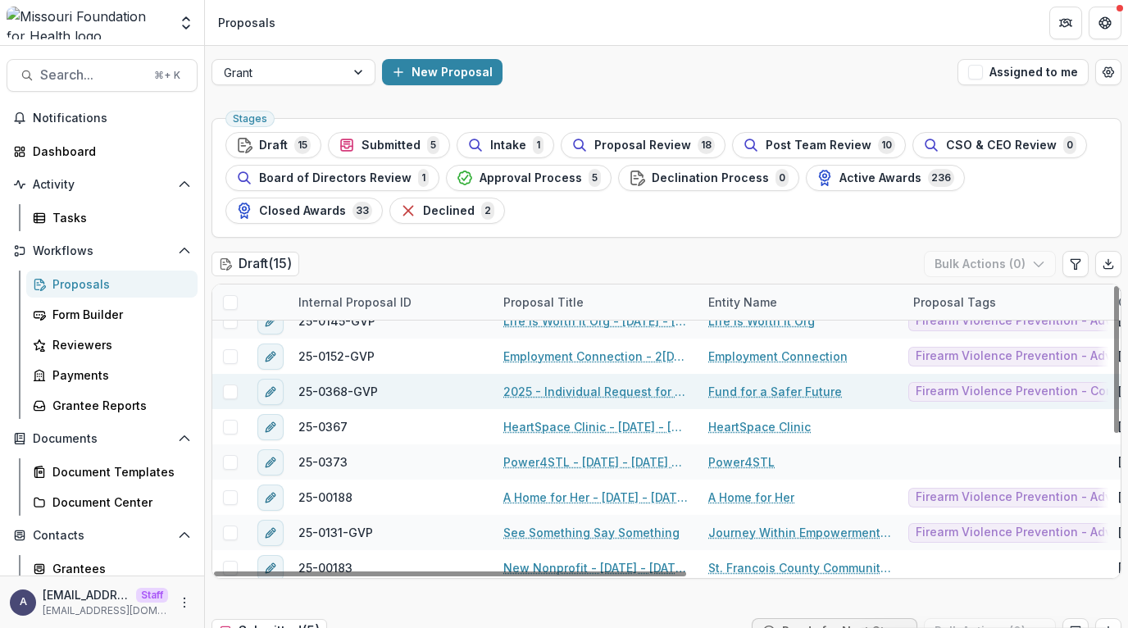
click at [599, 390] on link "2025 - Individual Request for Applications - Limited Financials" at bounding box center [595, 391] width 185 height 17
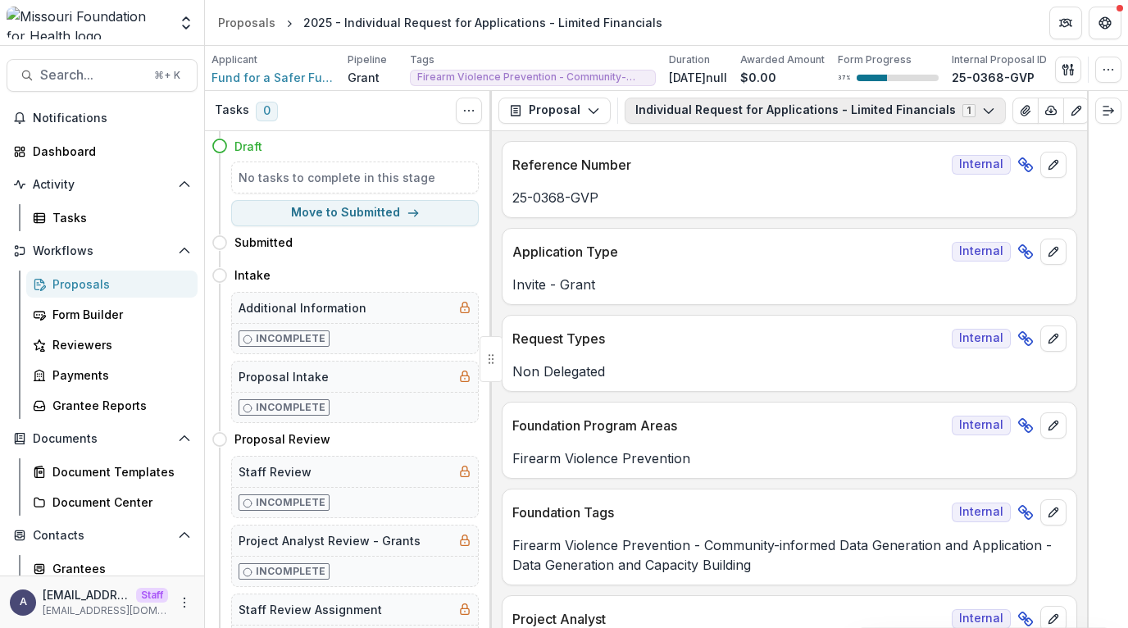
click at [599, 107] on button "Individual Request for Applications - Limited Financials 1" at bounding box center [815, 111] width 381 height 26
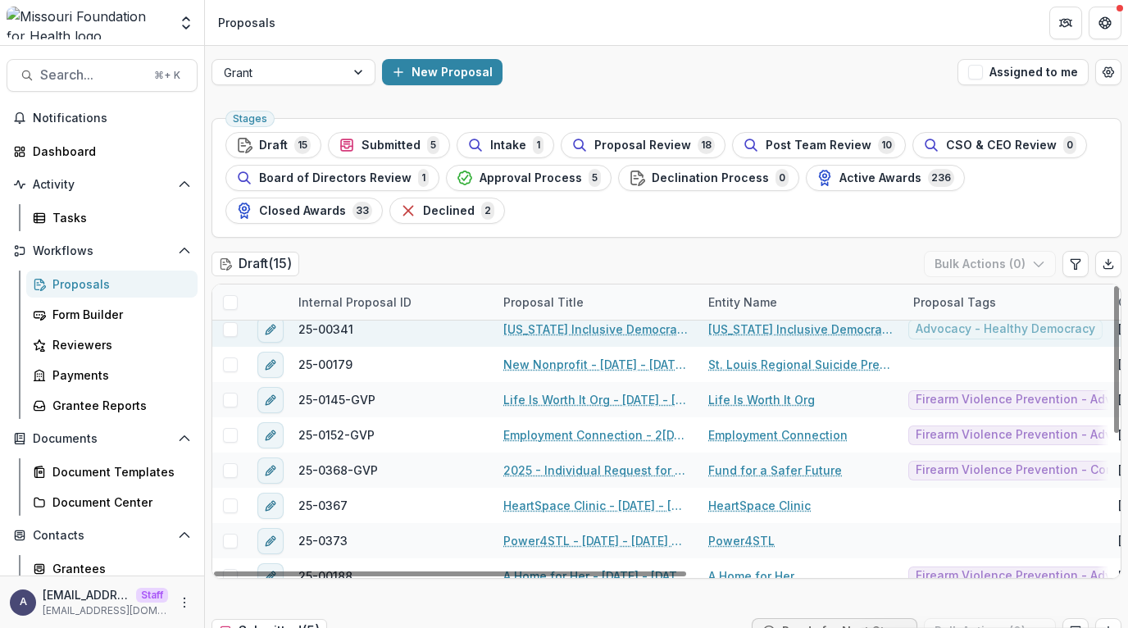
scroll to position [149, 0]
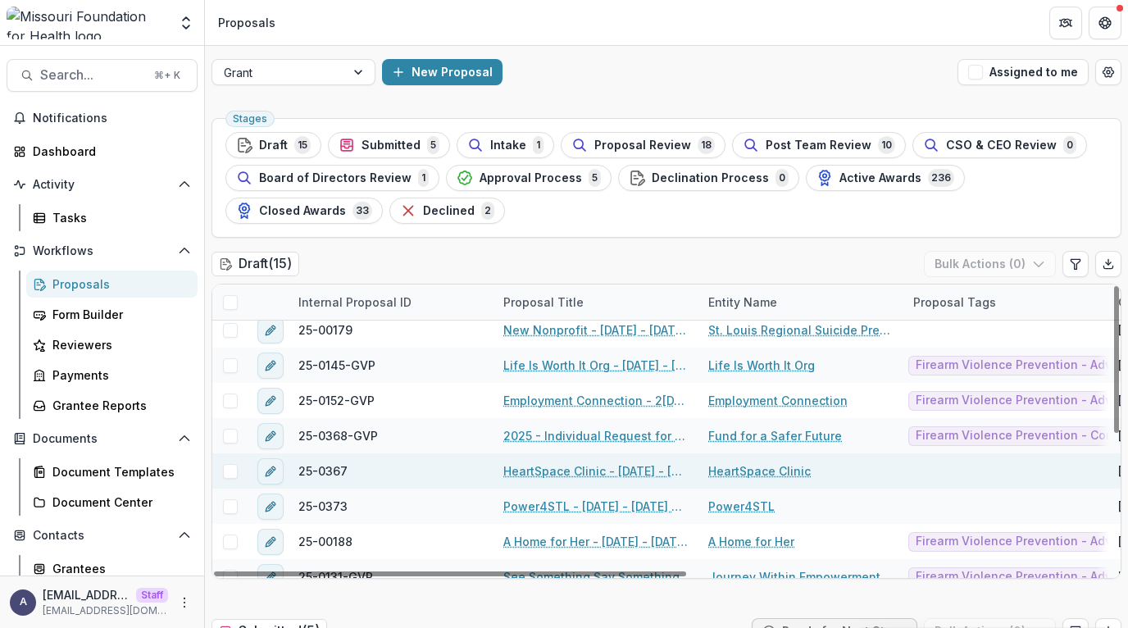
click at [588, 474] on link "HeartSpace Clinic - 2025 - 2025 Grassroots Efforts to Address FID - RFA" at bounding box center [595, 470] width 185 height 17
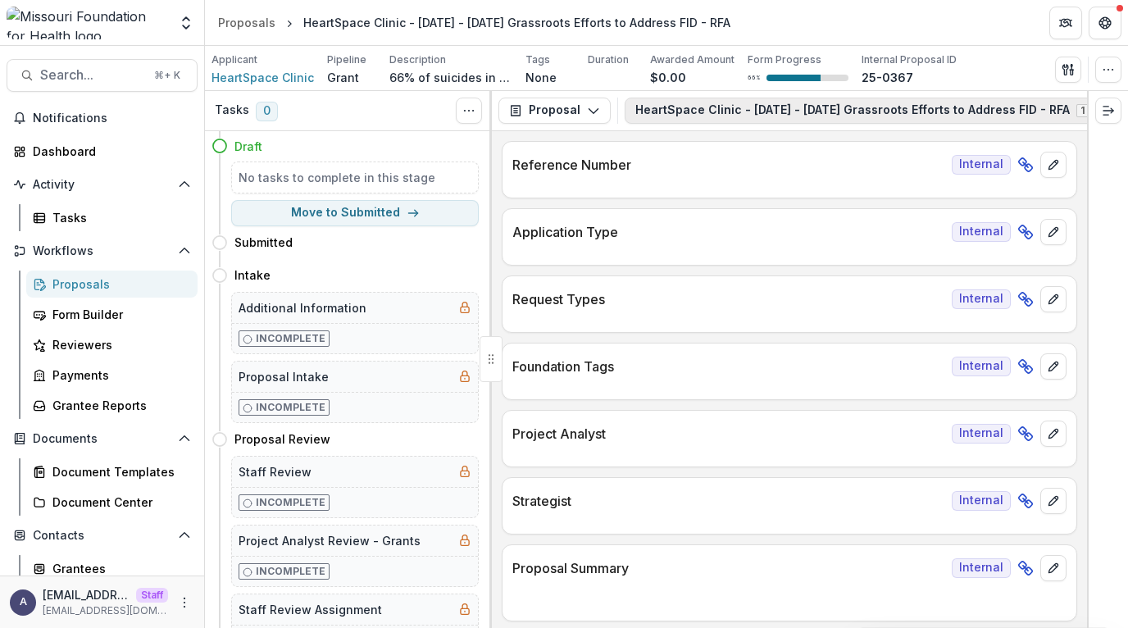
click at [599, 116] on button "HeartSpace Clinic - 2025 - 2025 Grassroots Efforts to Address FID - RFA 1" at bounding box center [872, 111] width 495 height 26
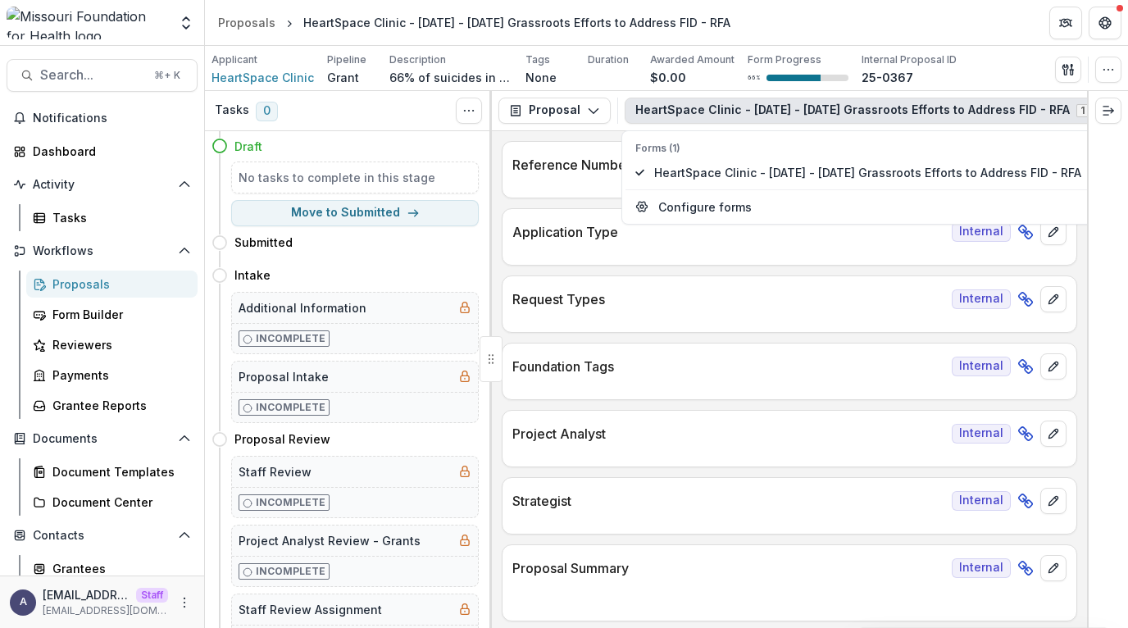
click at [599, 116] on button "HeartSpace Clinic - 2025 - 2025 Grassroots Efforts to Address FID - RFA 1" at bounding box center [872, 111] width 495 height 26
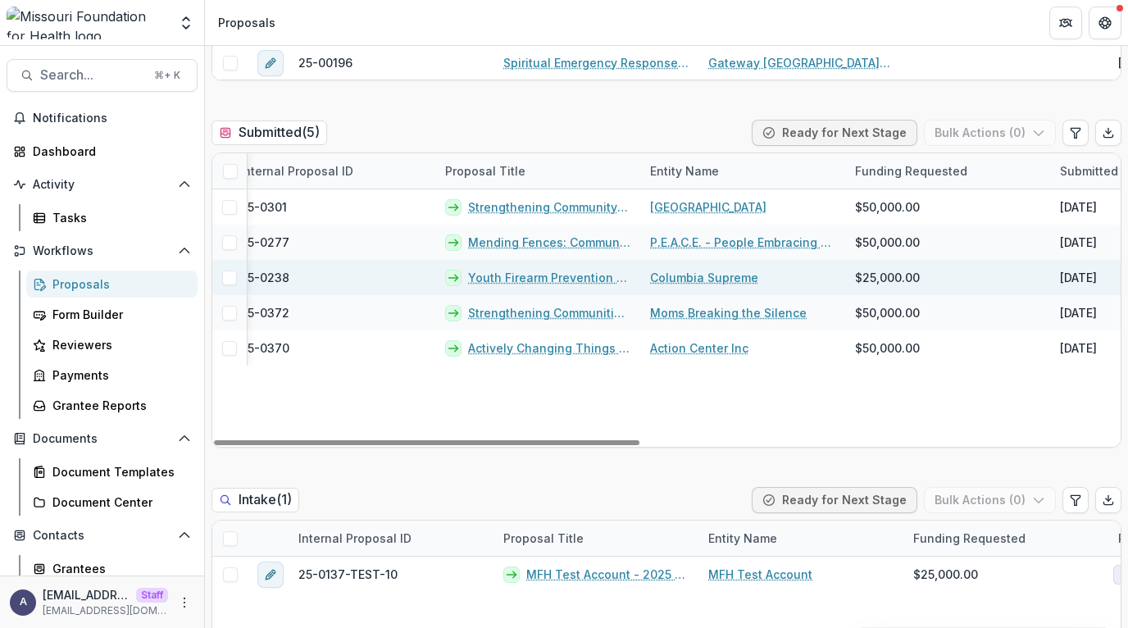
scroll to position [0, 66]
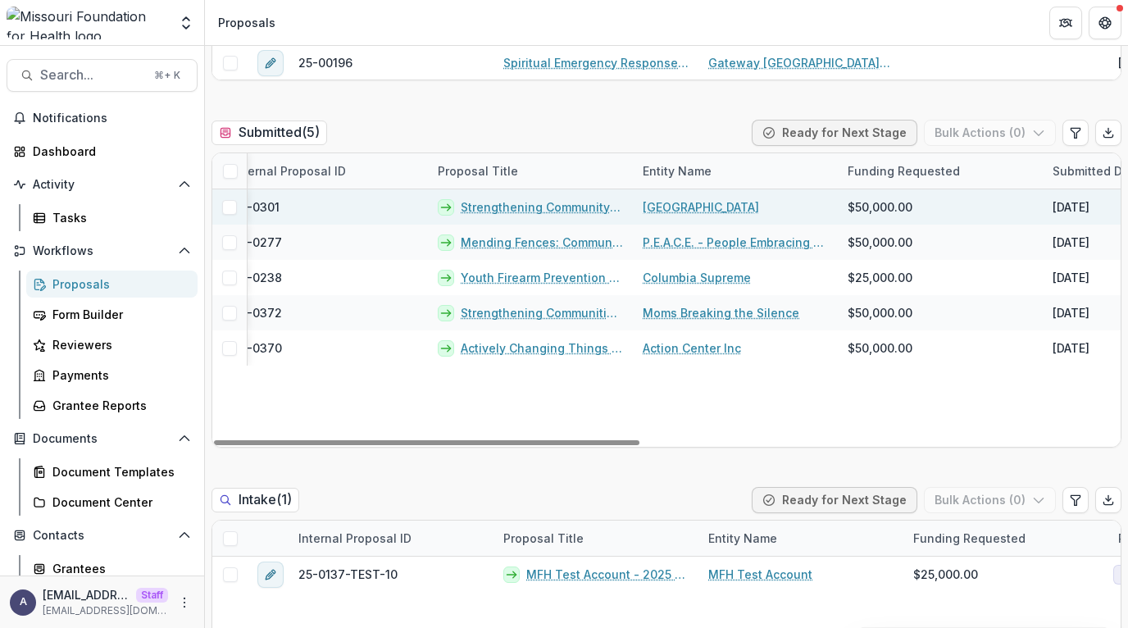
click at [572, 212] on link "Strengthening Community Voices: CASPER Data to Action on Mental Health and Fire…" at bounding box center [542, 206] width 162 height 17
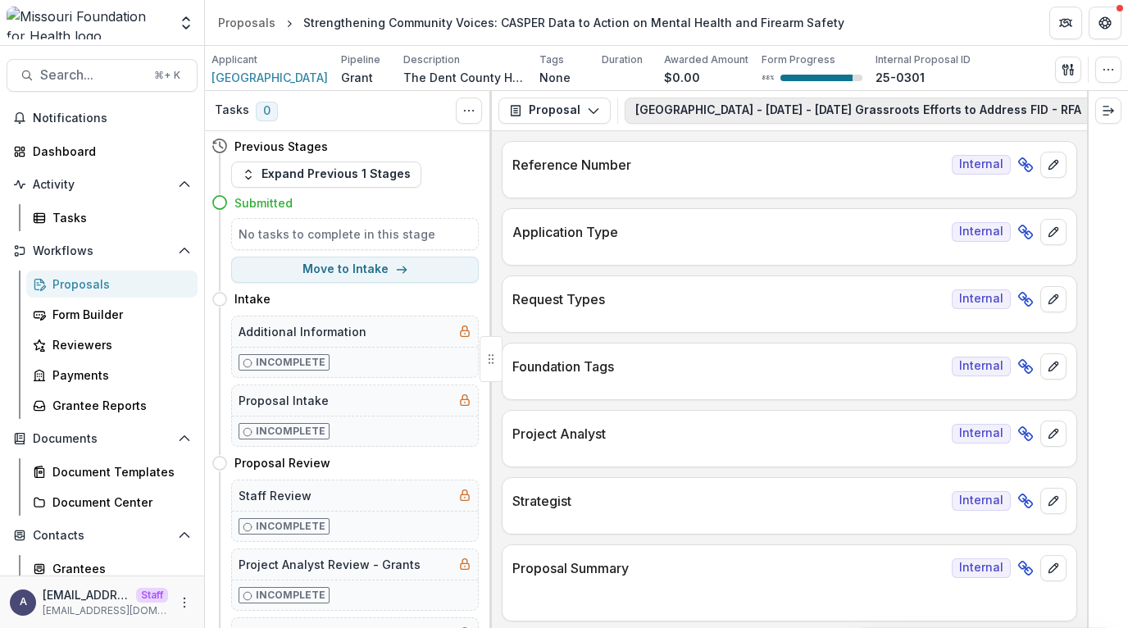
click at [599, 111] on button "Dent County Health Center - 2025 - 2025 Grassroots Efforts to Address FID - RFA…" at bounding box center [878, 111] width 507 height 26
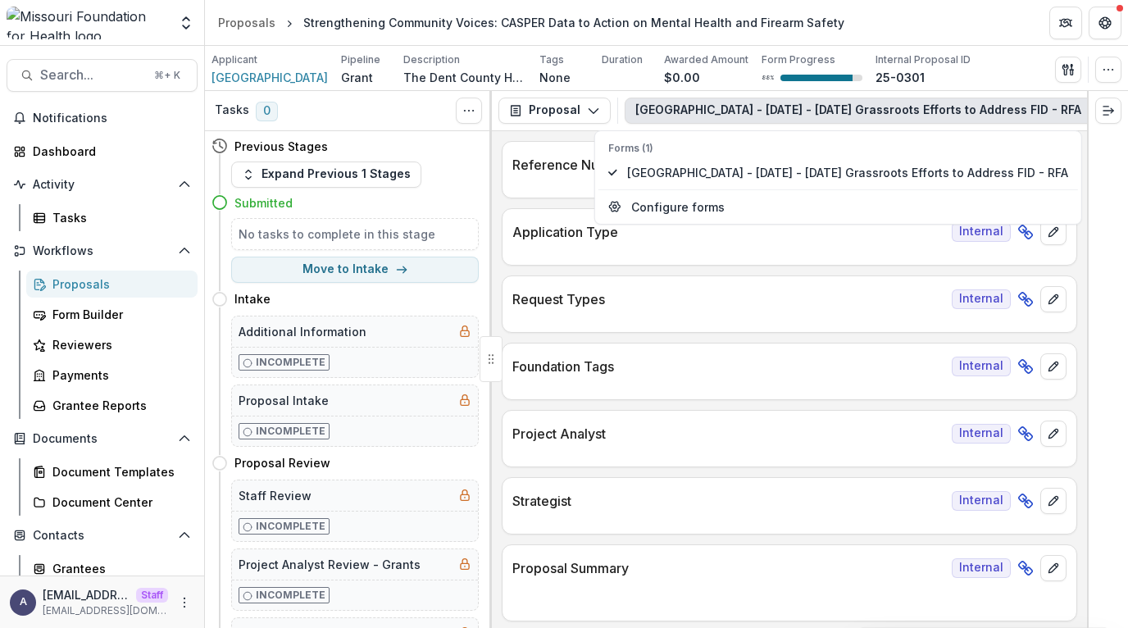
click at [599, 111] on button "Dent County Health Center - 2025 - 2025 Grassroots Efforts to Address FID - RFA…" at bounding box center [878, 111] width 507 height 26
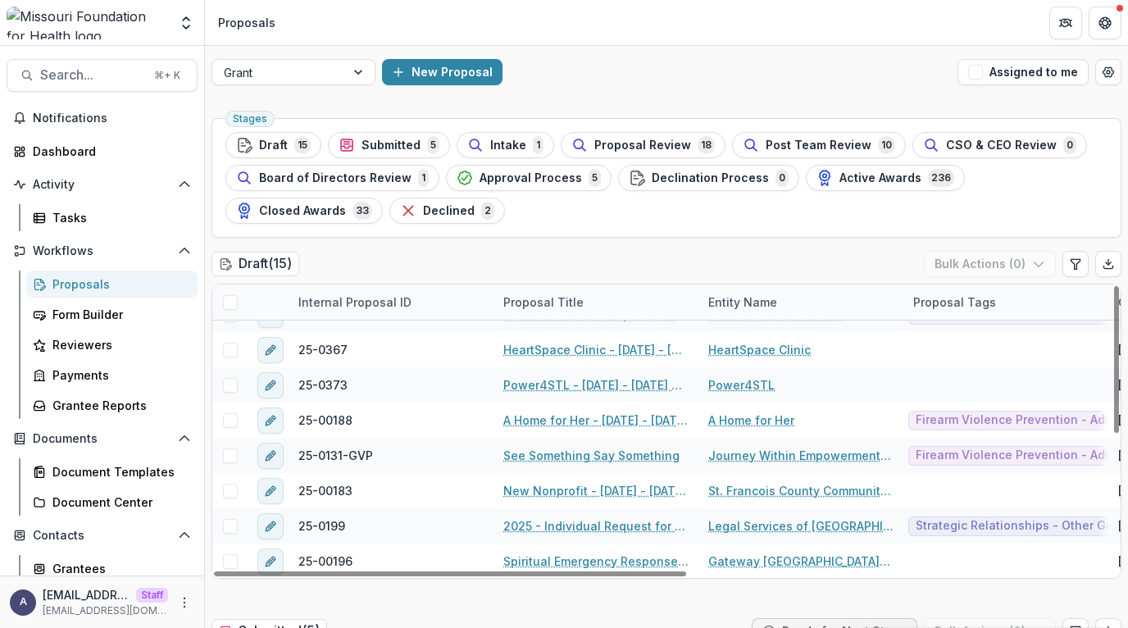
scroll to position [3, 0]
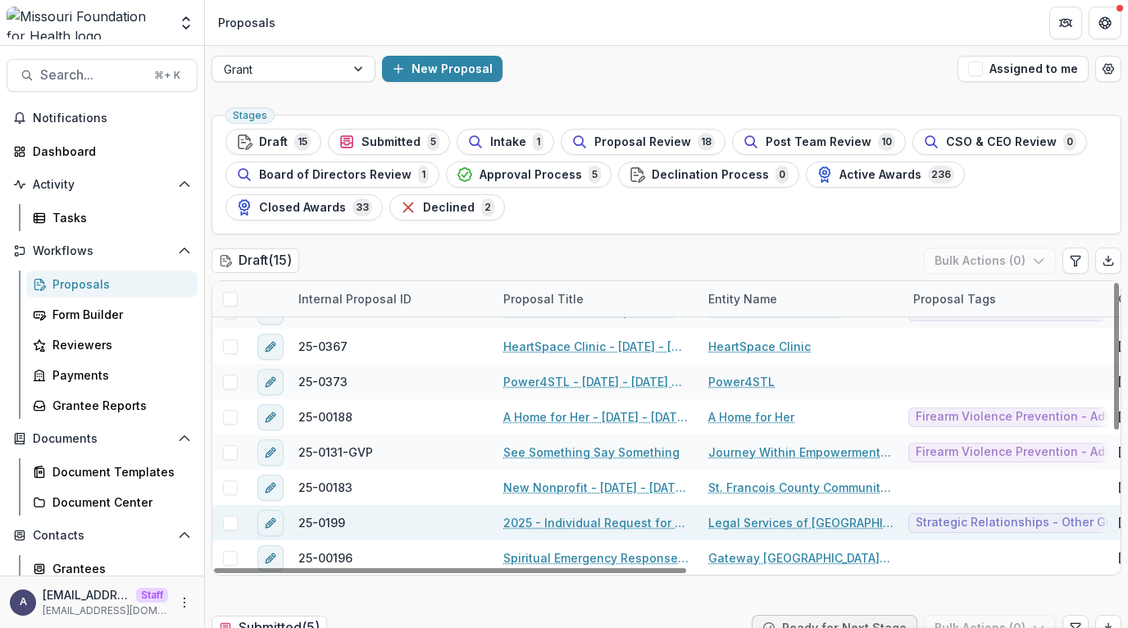
click at [597, 519] on link "2025 - Individual Request for Applications - No Financials" at bounding box center [595, 522] width 185 height 17
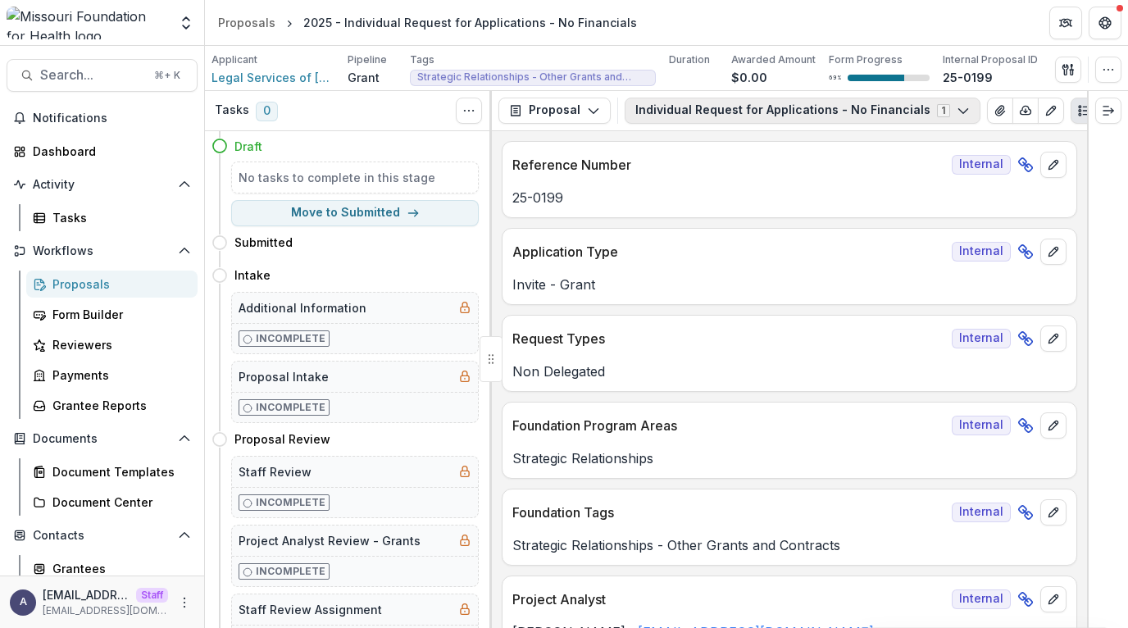
click at [599, 112] on button "Individual Request for Applications - No Financials 1" at bounding box center [803, 111] width 356 height 26
click at [230, 23] on div "Proposals" at bounding box center [246, 22] width 57 height 17
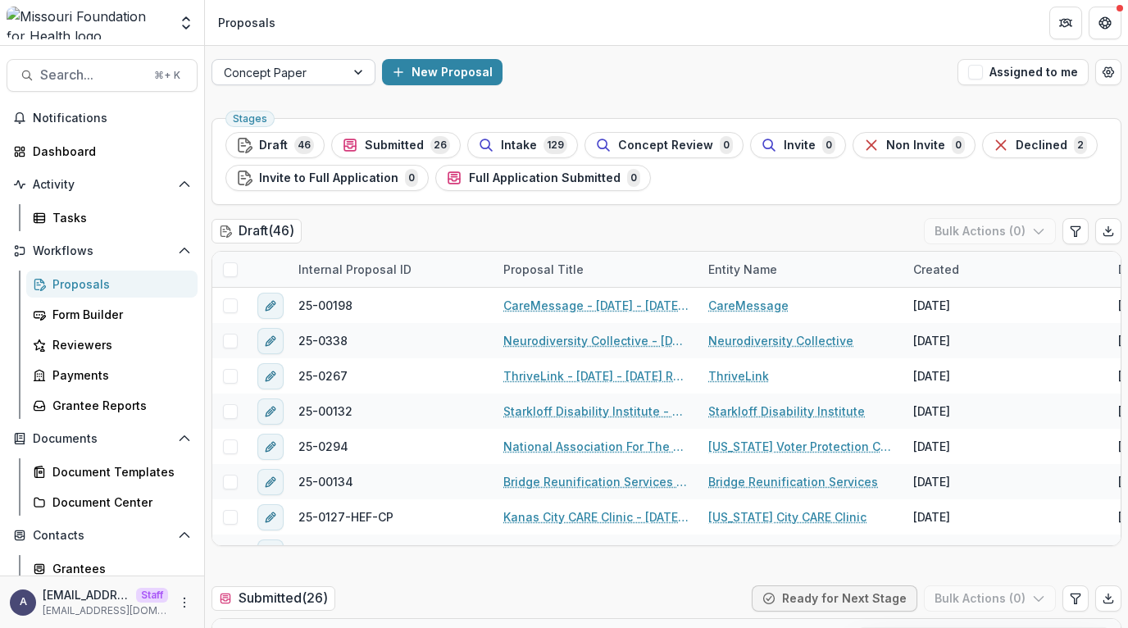
click at [307, 72] on div at bounding box center [279, 72] width 110 height 20
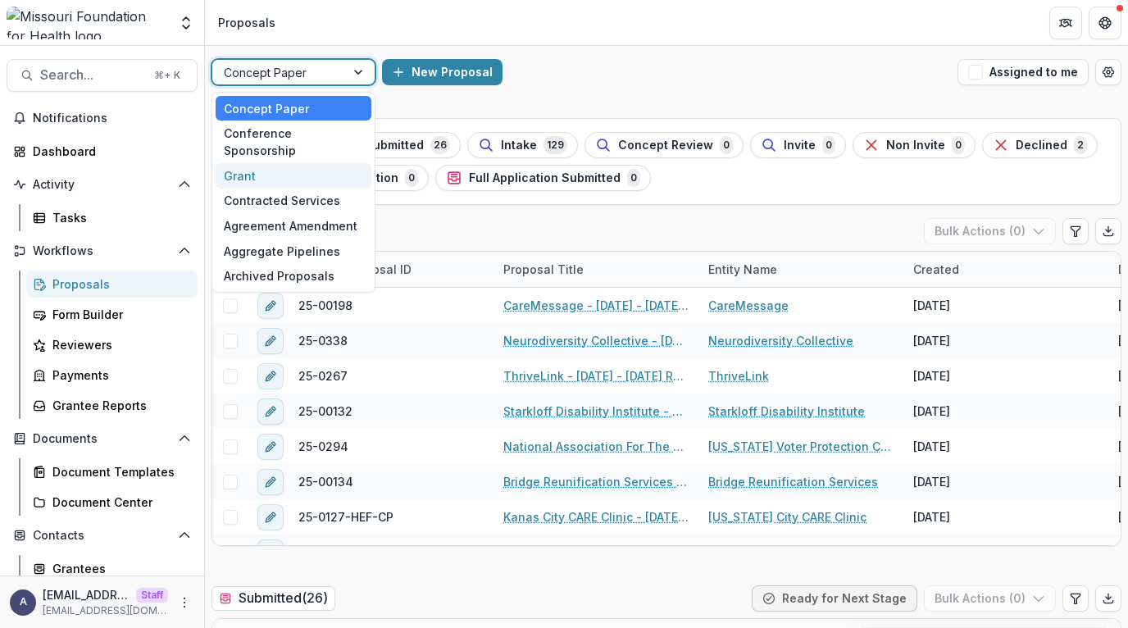
click at [301, 163] on div "Grant" at bounding box center [294, 175] width 156 height 25
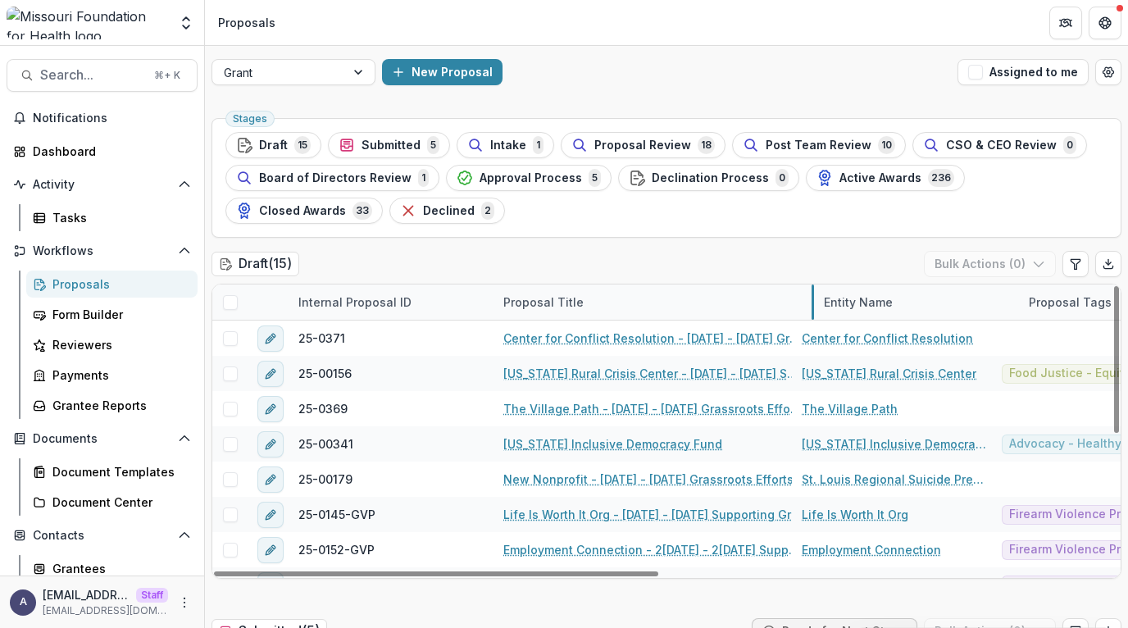
drag, startPoint x: 698, startPoint y: 300, endPoint x: 824, endPoint y: 286, distance: 127.0
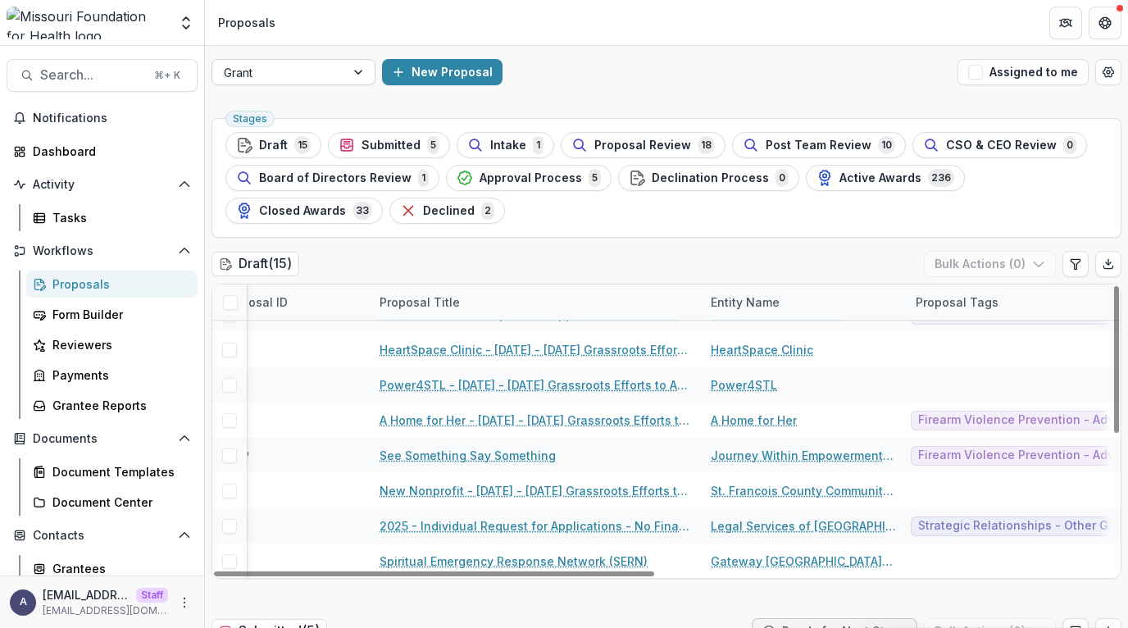
click at [356, 76] on div at bounding box center [360, 72] width 30 height 25
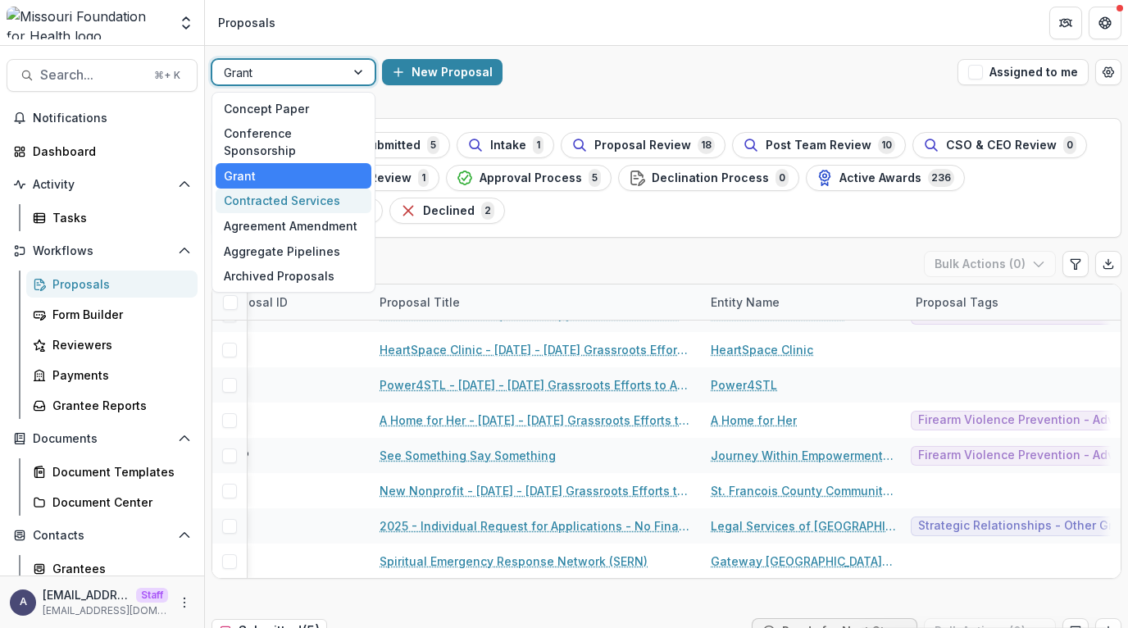
click at [327, 189] on div "Contracted Services" at bounding box center [294, 201] width 156 height 25
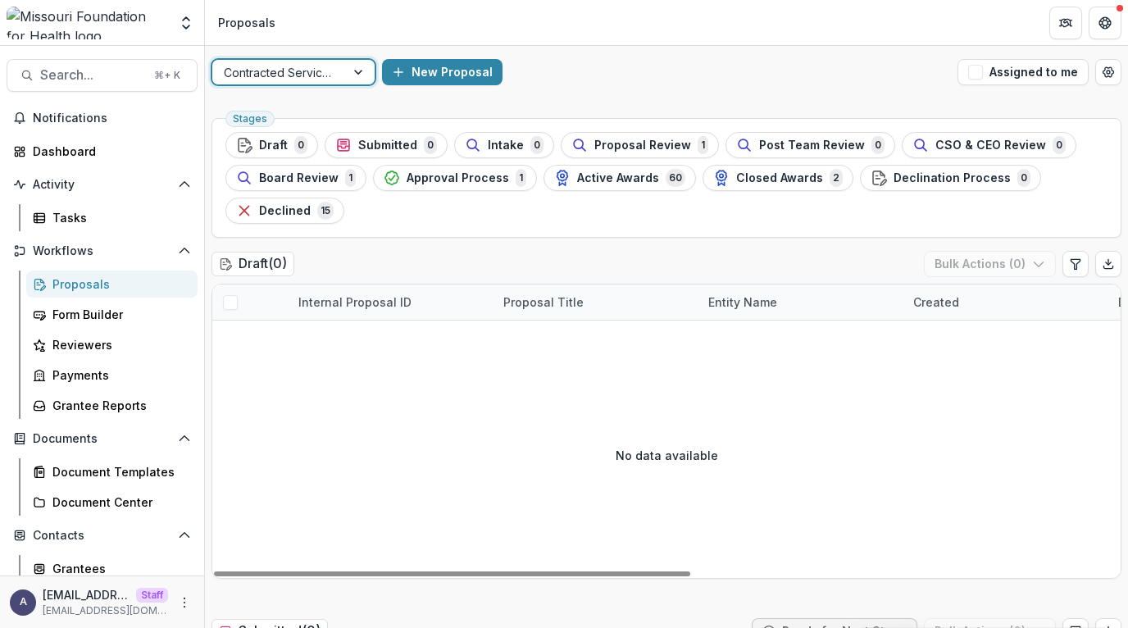
click at [353, 76] on div at bounding box center [360, 72] width 30 height 25
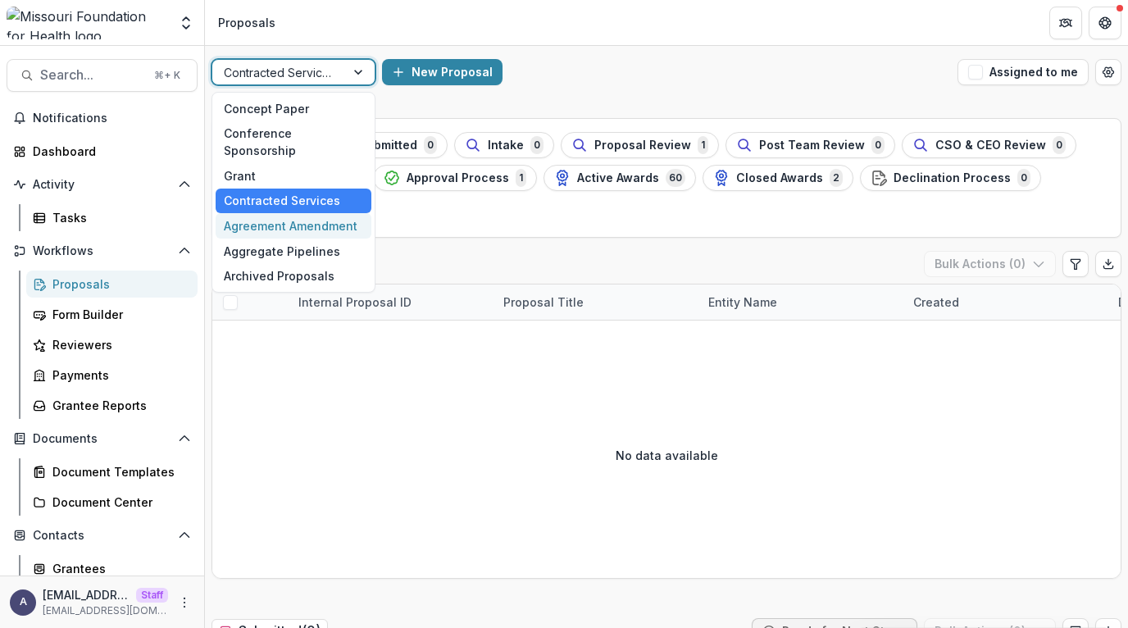
click at [322, 213] on div "Agreement Amendment" at bounding box center [294, 225] width 156 height 25
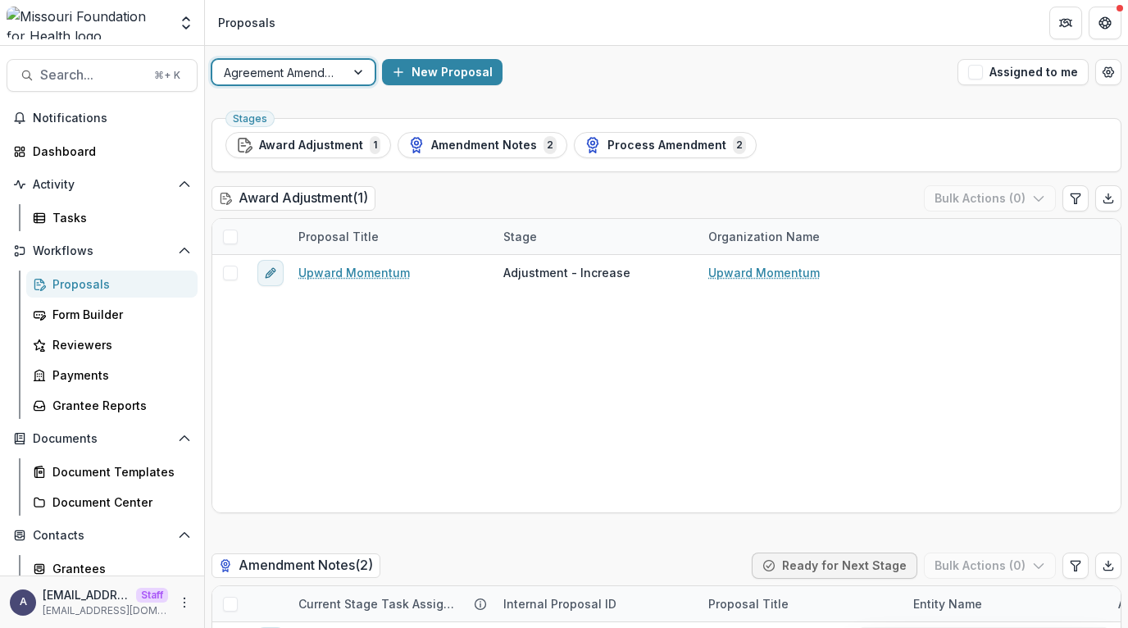
click at [359, 71] on div at bounding box center [360, 72] width 30 height 25
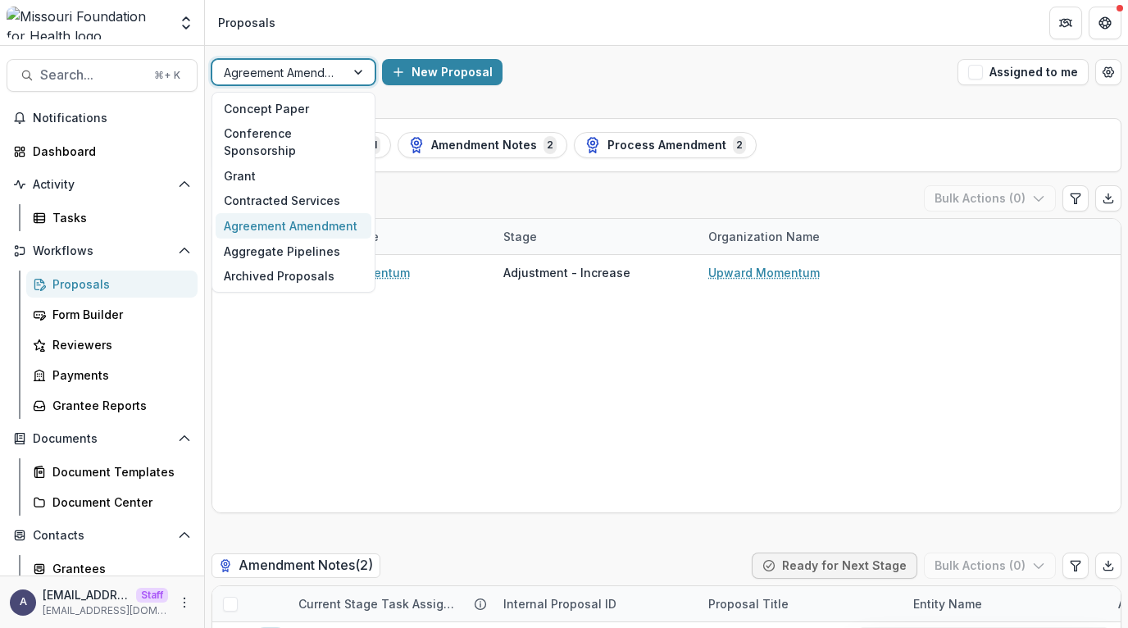
click at [359, 71] on div at bounding box center [360, 72] width 30 height 25
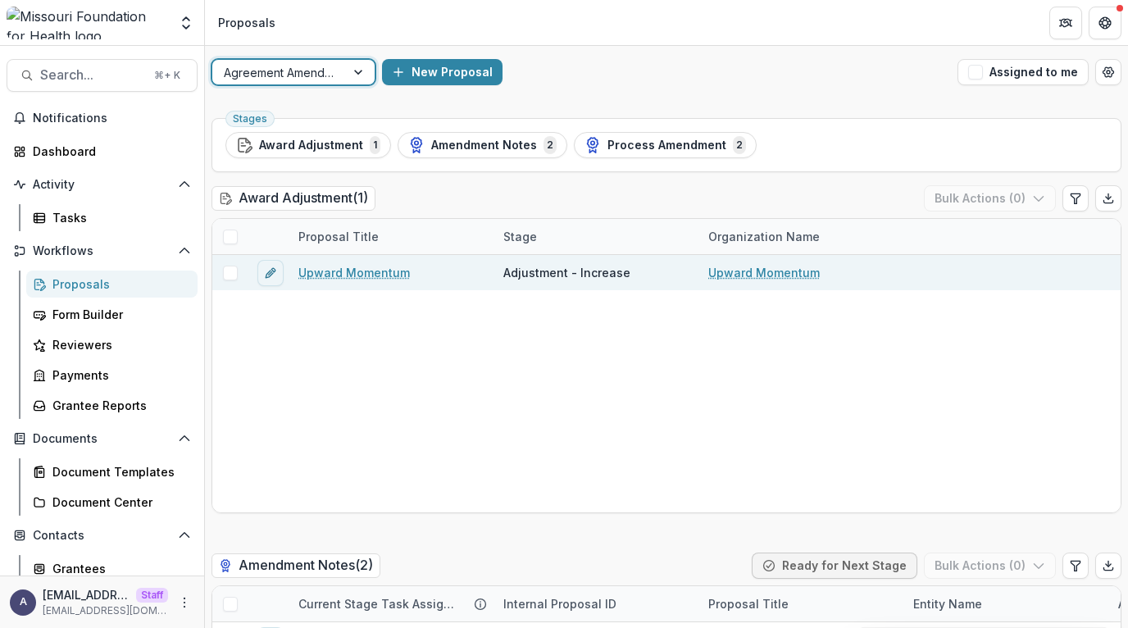
click at [445, 271] on div "Upward Momentum" at bounding box center [391, 272] width 205 height 35
click at [395, 271] on link "Upward Momentum" at bounding box center [354, 272] width 112 height 17
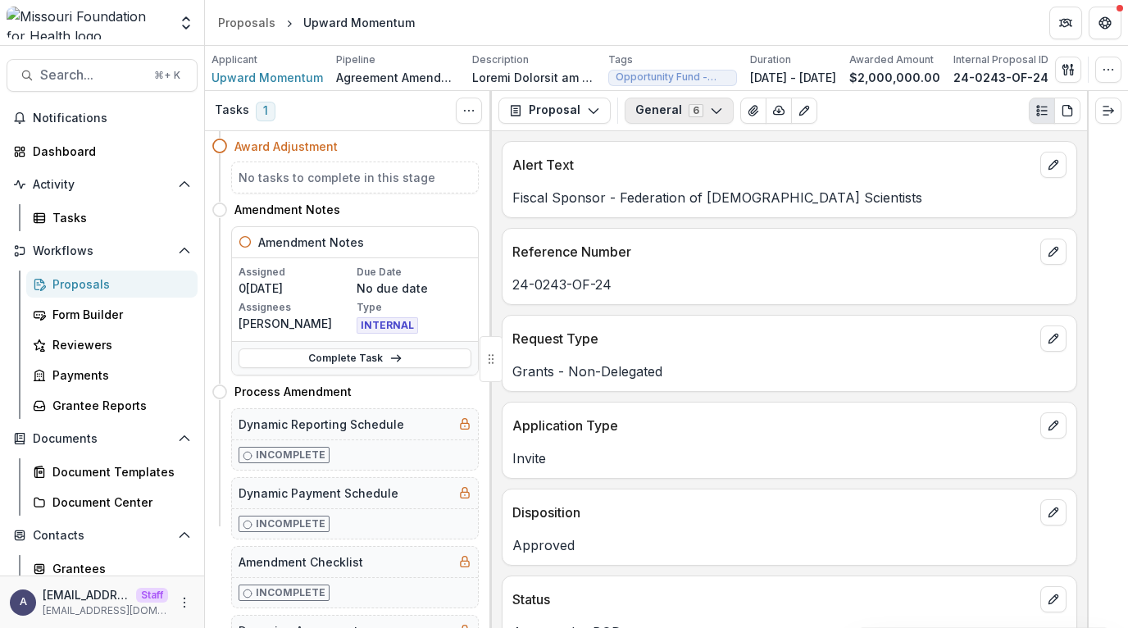
click at [599, 116] on button "General 6" at bounding box center [679, 111] width 109 height 26
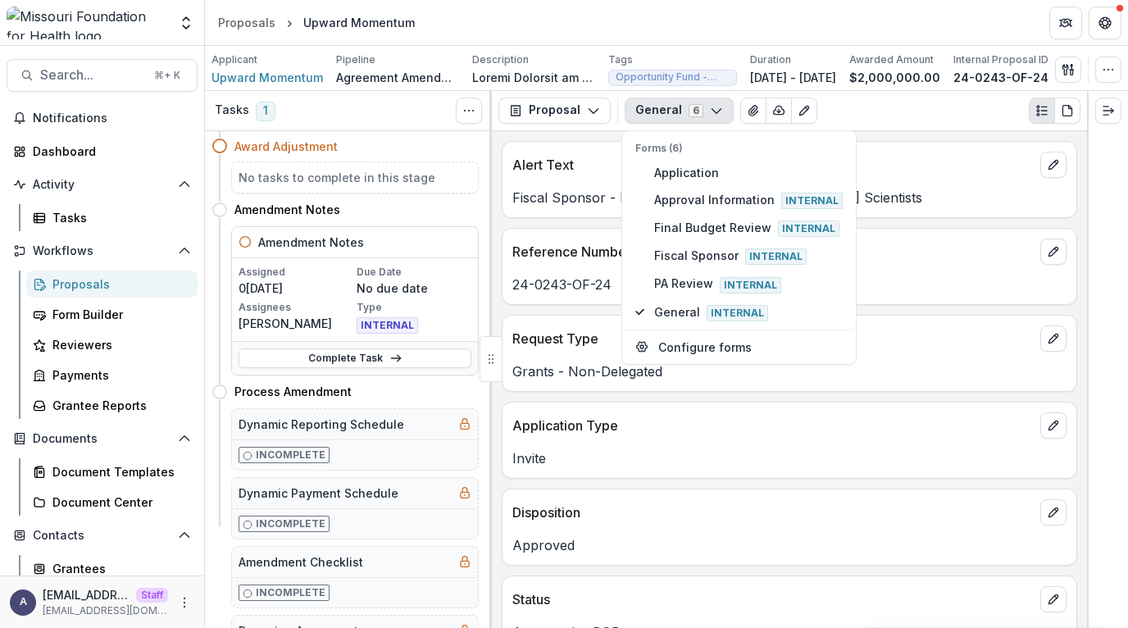
click at [599, 148] on div "Alert Text" at bounding box center [790, 160] width 574 height 36
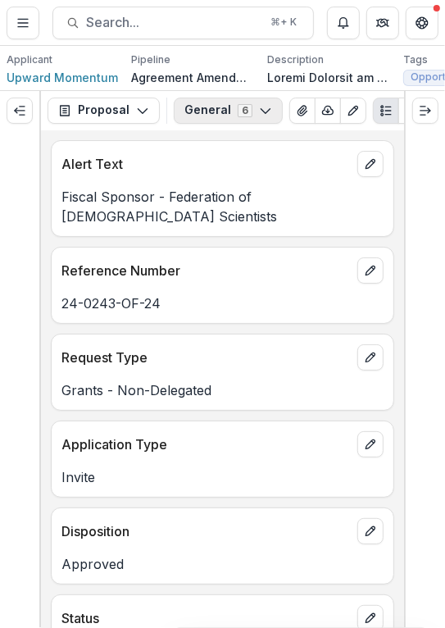
click at [259, 115] on icon "button" at bounding box center [265, 110] width 13 height 13
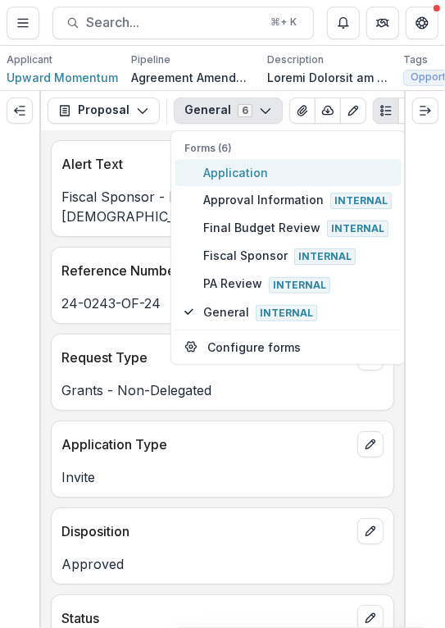
click at [277, 168] on span "Application" at bounding box center [297, 172] width 189 height 17
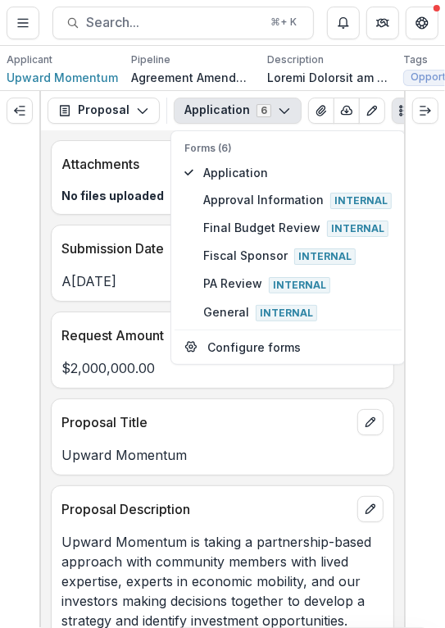
click at [339, 439] on div "Upward Momentum" at bounding box center [223, 450] width 342 height 30
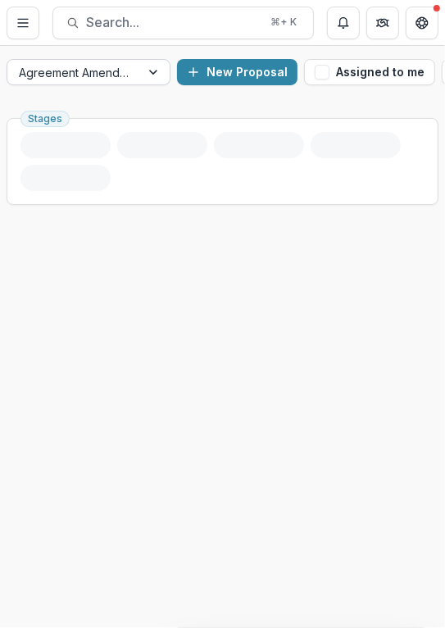
click at [153, 75] on div at bounding box center [155, 72] width 30 height 25
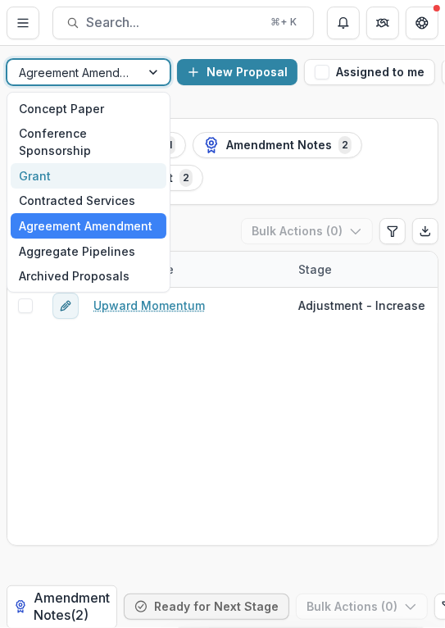
click at [124, 163] on div "Grant" at bounding box center [89, 175] width 156 height 25
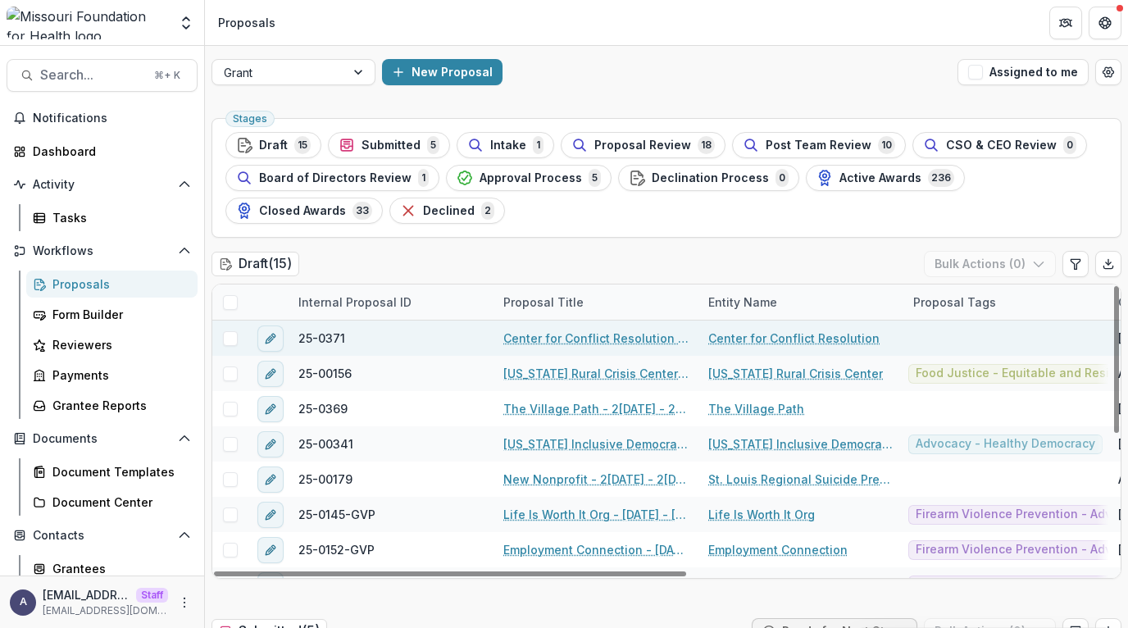
click at [631, 335] on link "Center for Conflict Resolution - 2025 - 2025 Grassroots Efforts to Address FID …" at bounding box center [595, 338] width 185 height 17
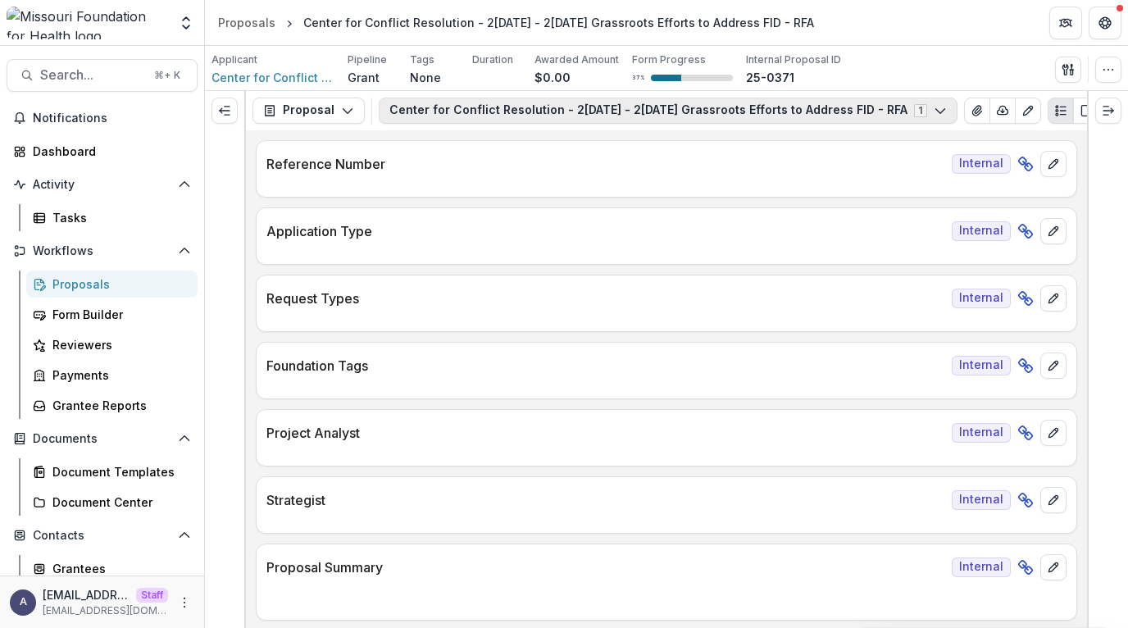
click at [649, 110] on button "Center for Conflict Resolution - 2025 - 2025 Grassroots Efforts to Address FID …" at bounding box center [668, 111] width 579 height 26
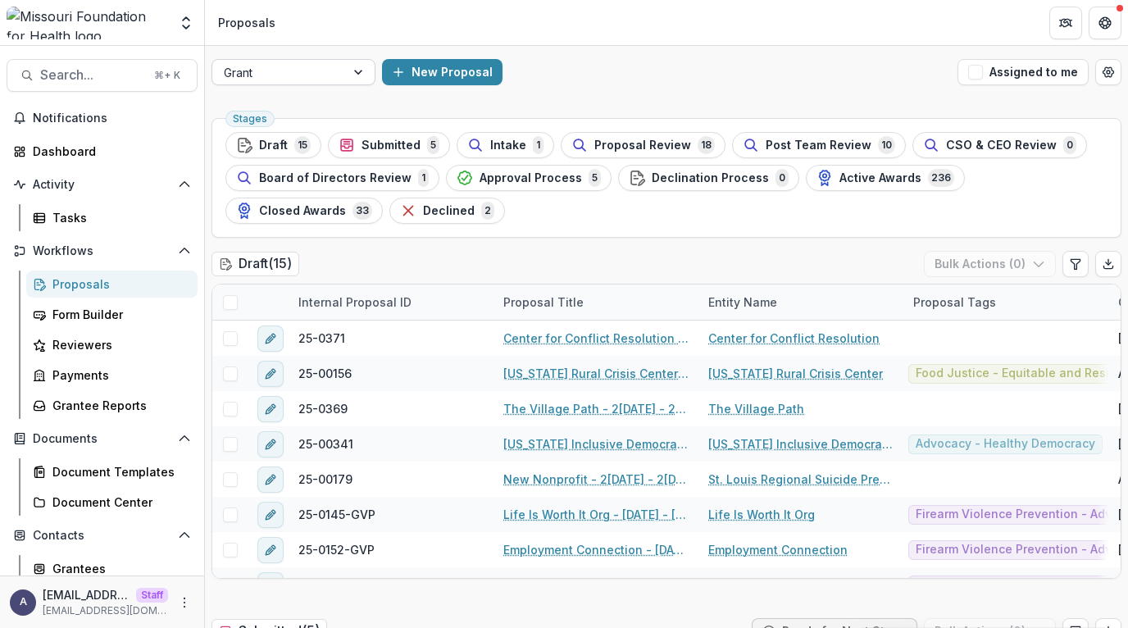
click at [303, 66] on div at bounding box center [279, 72] width 110 height 20
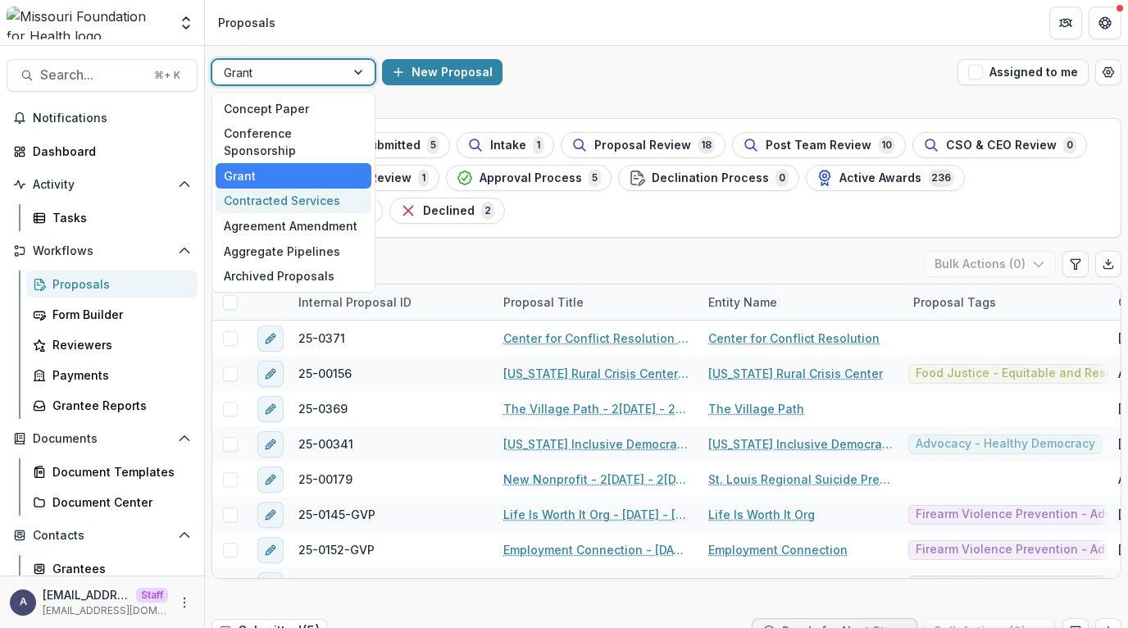
click at [299, 189] on div "Contracted Services" at bounding box center [294, 201] width 156 height 25
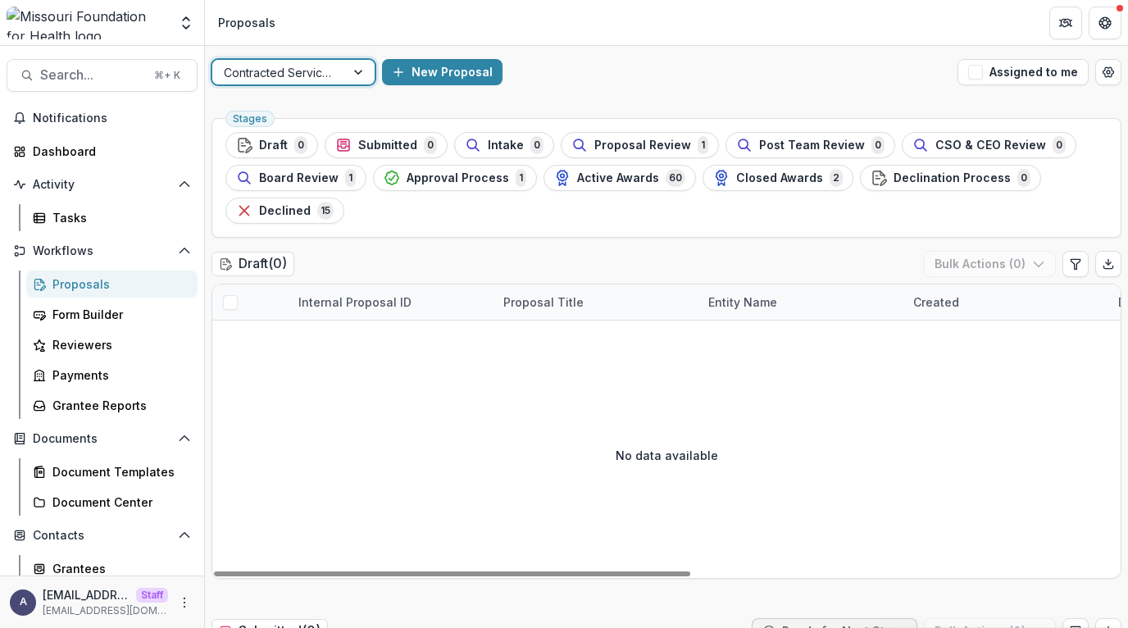
scroll to position [25, 0]
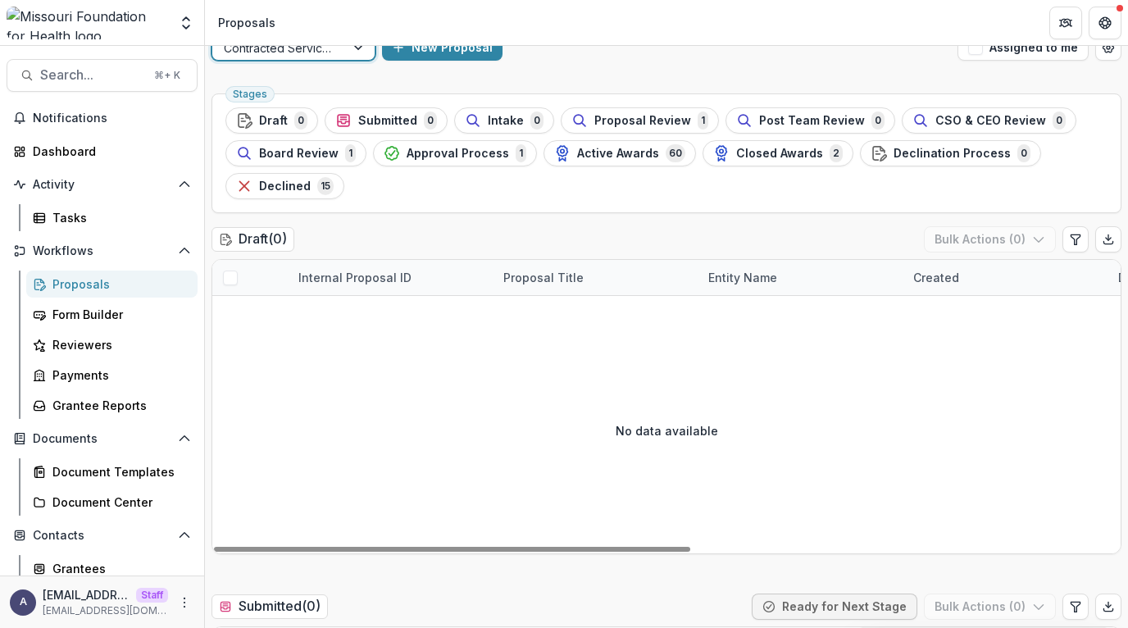
click at [312, 54] on div at bounding box center [279, 48] width 110 height 20
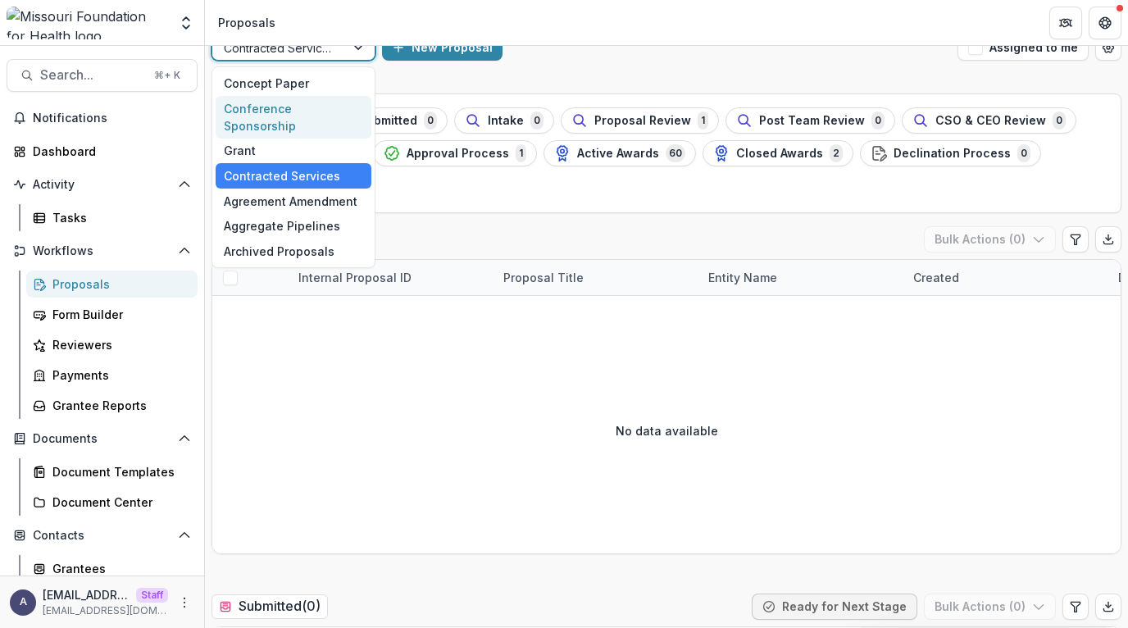
click at [326, 106] on div "Conference Sponsorship" at bounding box center [294, 117] width 156 height 43
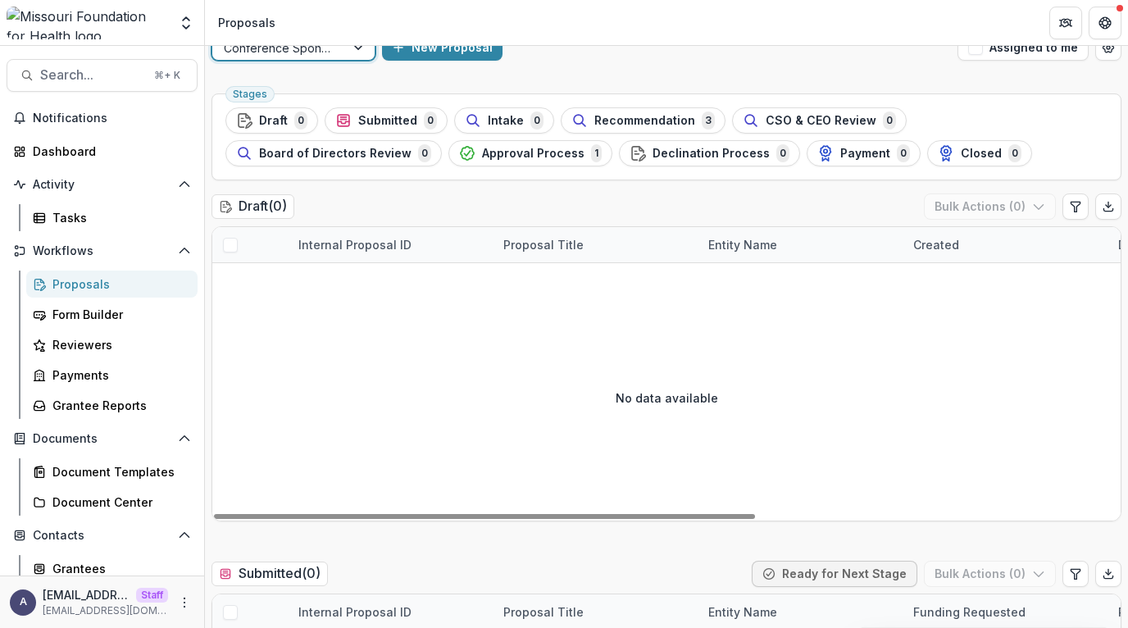
click at [321, 55] on div at bounding box center [279, 48] width 110 height 20
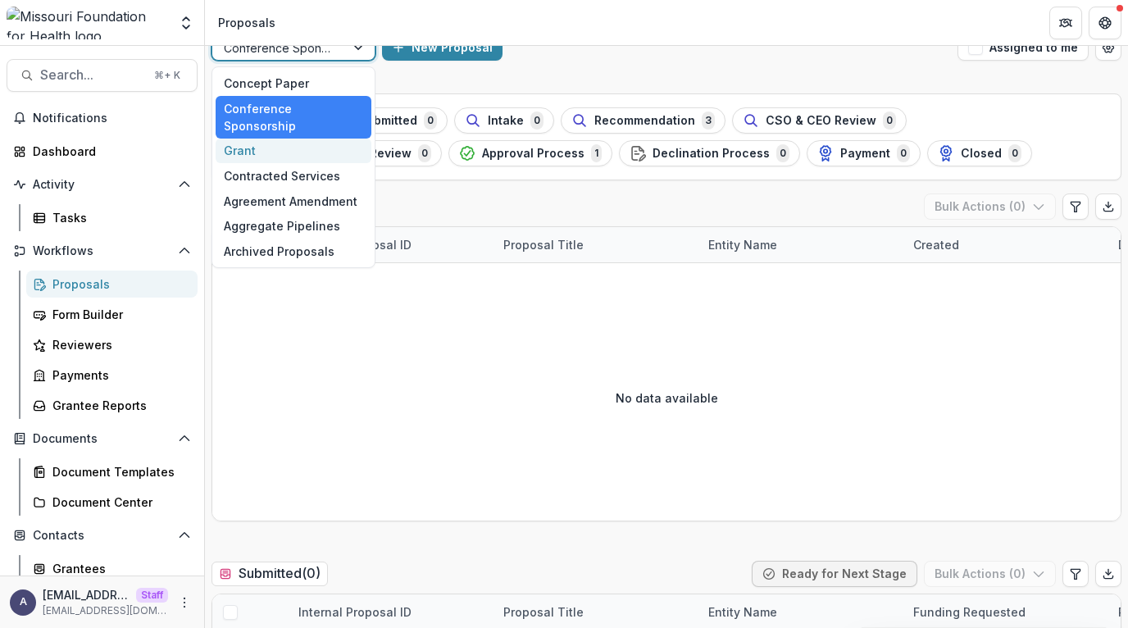
click at [313, 139] on div "Grant" at bounding box center [294, 151] width 156 height 25
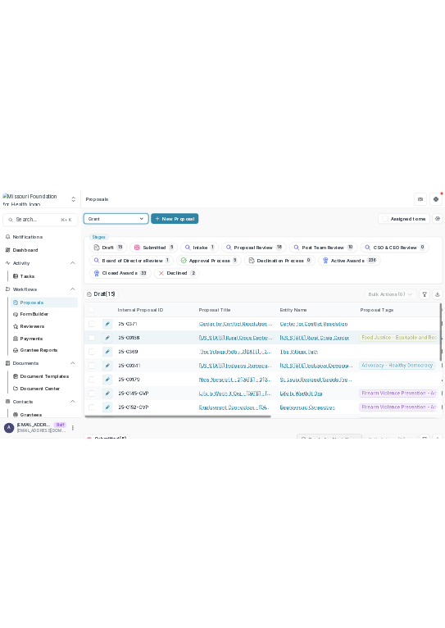
scroll to position [189, 0]
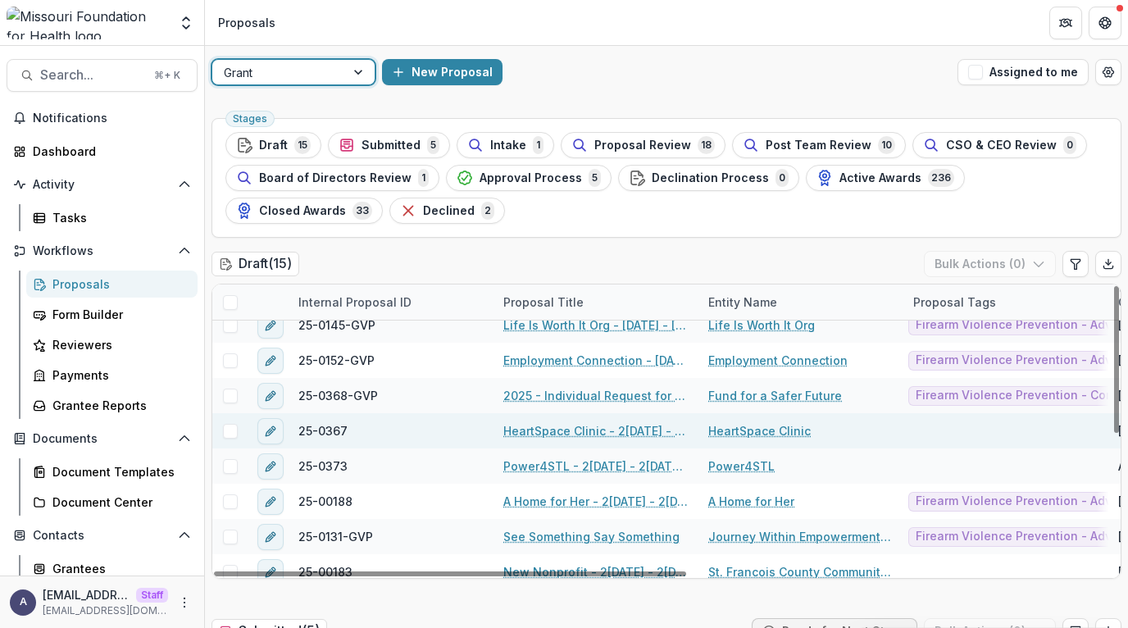
click at [598, 434] on link "HeartSpace Clinic - 2025 - 2025 Grassroots Efforts to Address FID - RFA" at bounding box center [595, 430] width 185 height 17
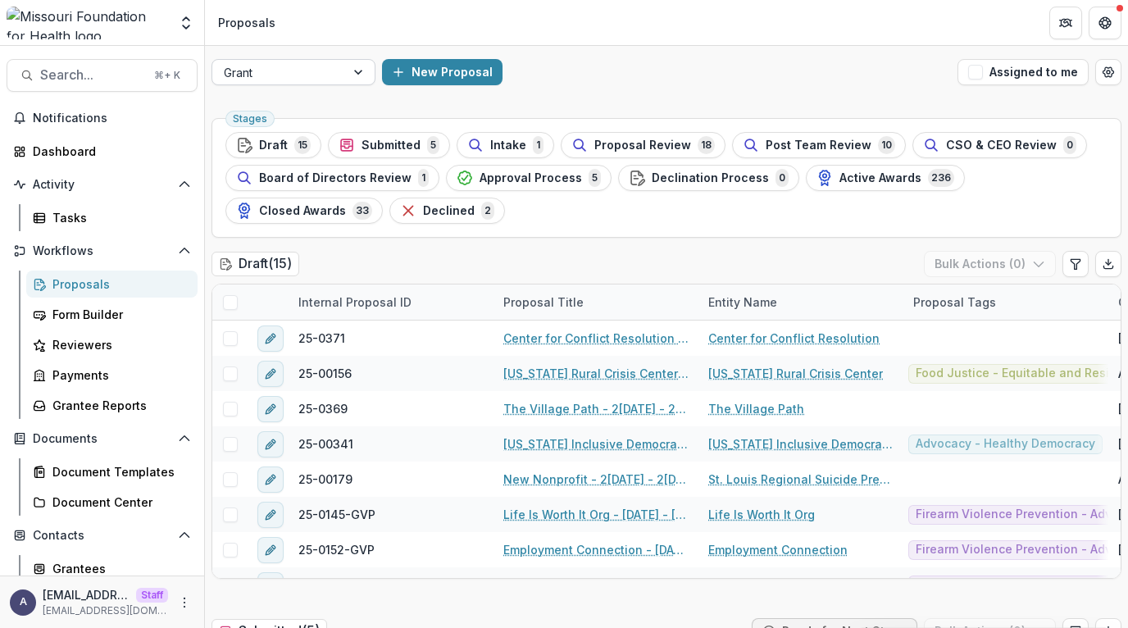
click at [310, 65] on div at bounding box center [279, 72] width 110 height 20
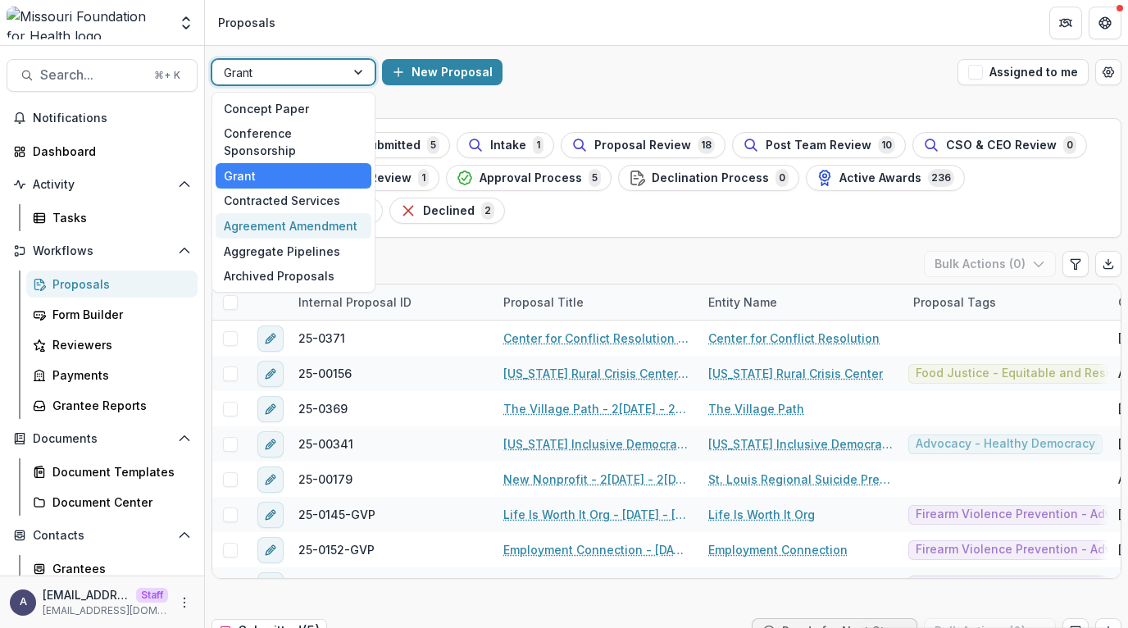
click at [296, 213] on div "Agreement Amendment" at bounding box center [294, 225] width 156 height 25
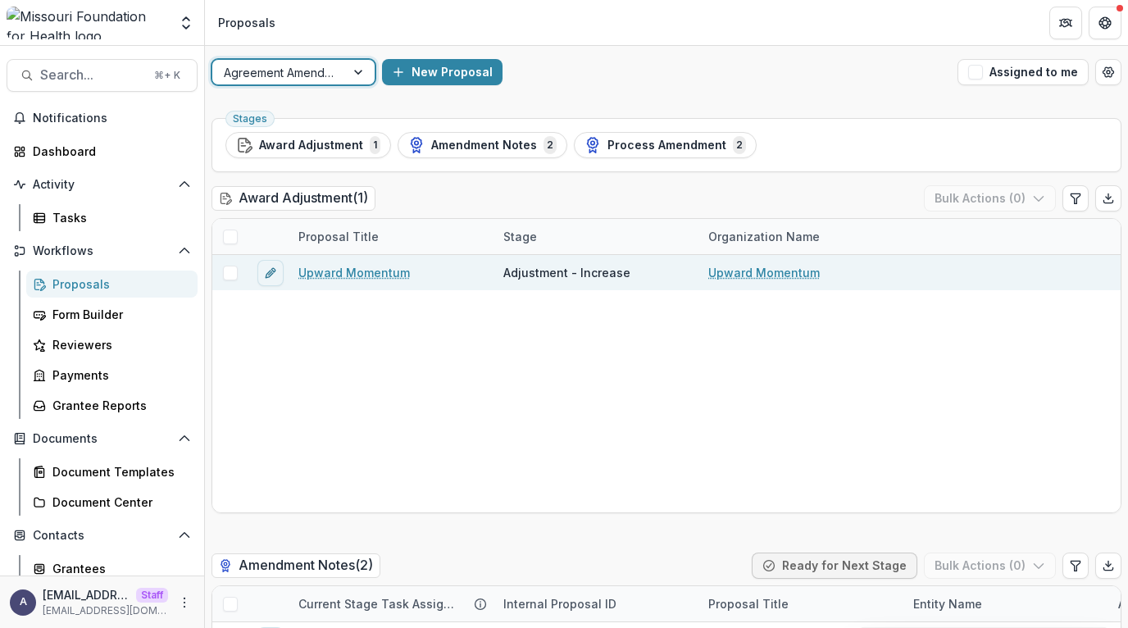
click at [567, 276] on span "Adjustment - Increase" at bounding box center [566, 272] width 127 height 17
click at [412, 271] on div "Upward Momentum" at bounding box center [391, 272] width 205 height 35
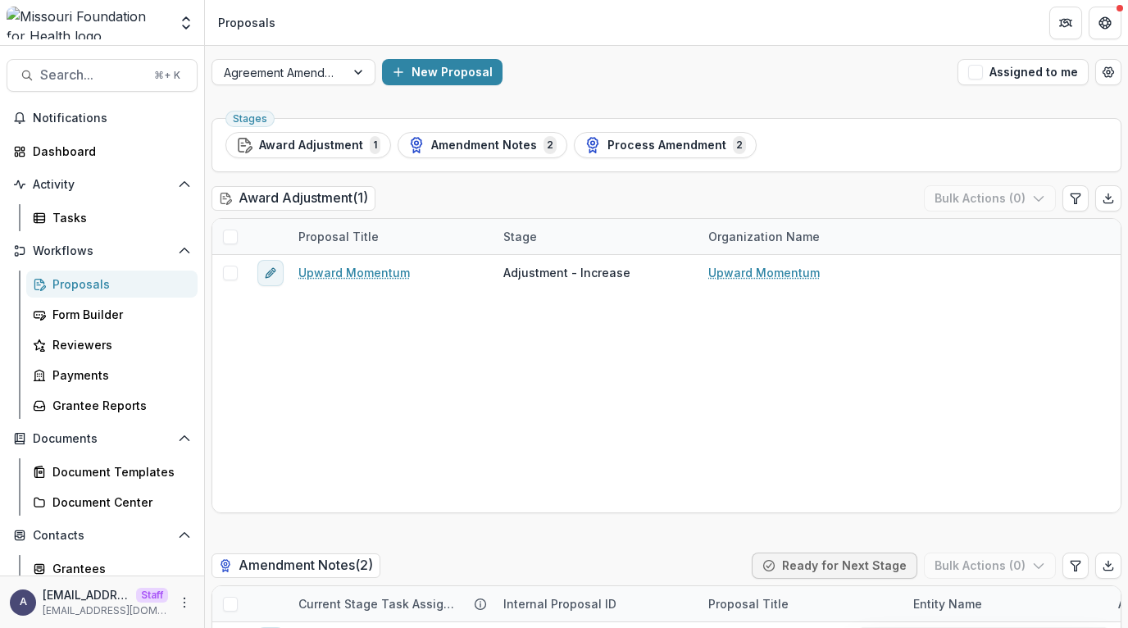
click at [447, 342] on div "Upward Momentum Adjustment - Increase Upward Momentum" at bounding box center [666, 383] width 909 height 257
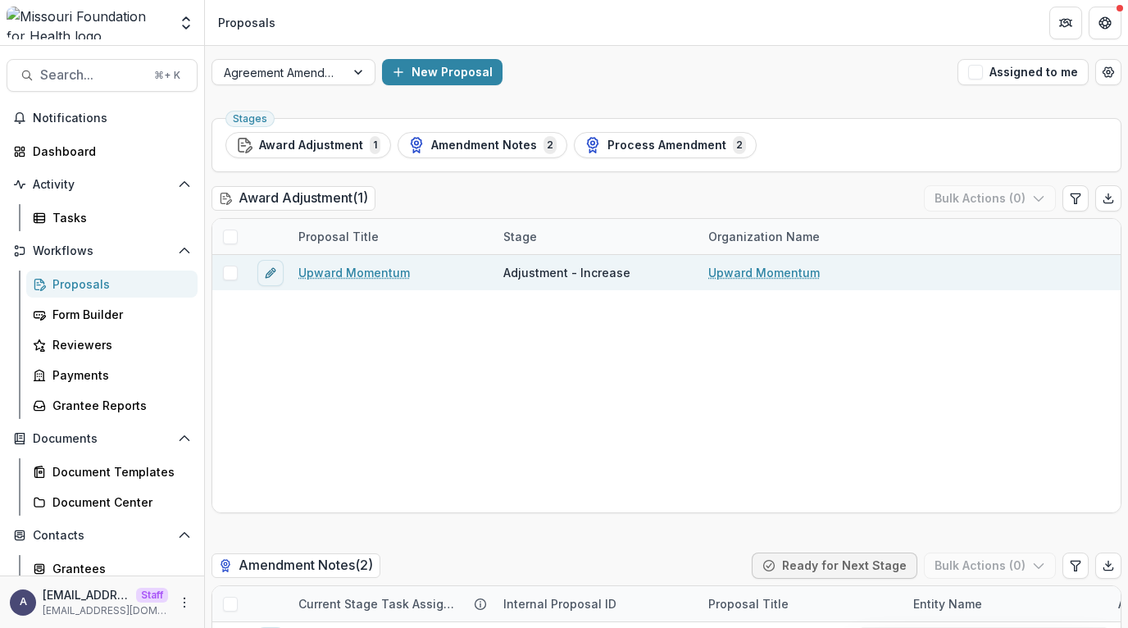
click at [450, 267] on div "Upward Momentum" at bounding box center [391, 272] width 205 height 35
click at [374, 270] on link "Upward Momentum" at bounding box center [354, 272] width 112 height 17
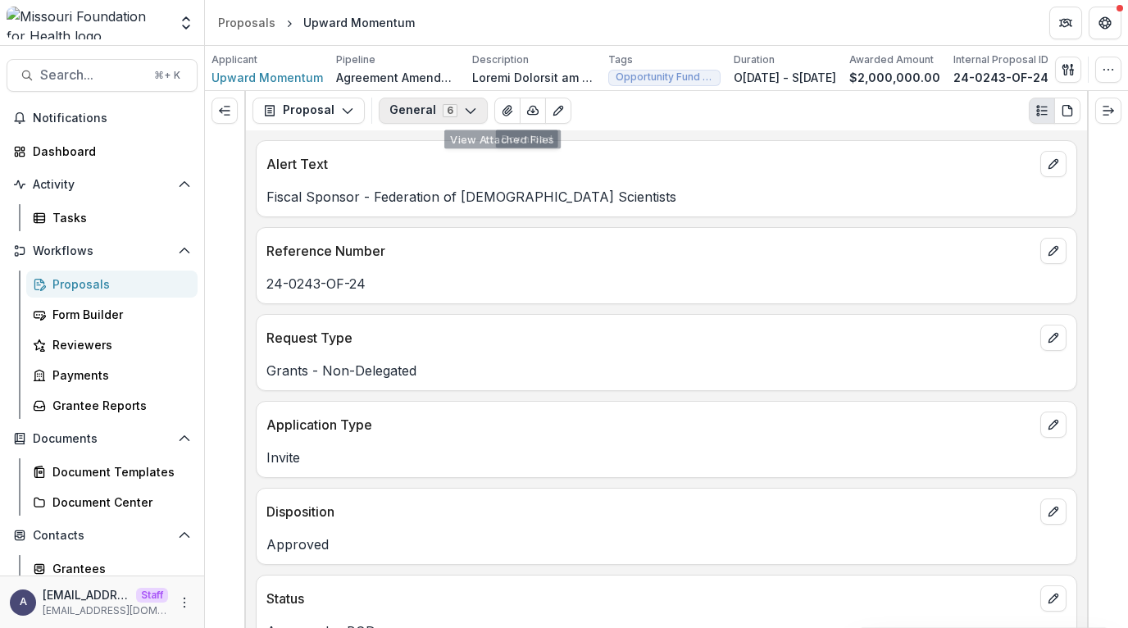
click at [453, 111] on button "General 6" at bounding box center [433, 111] width 109 height 26
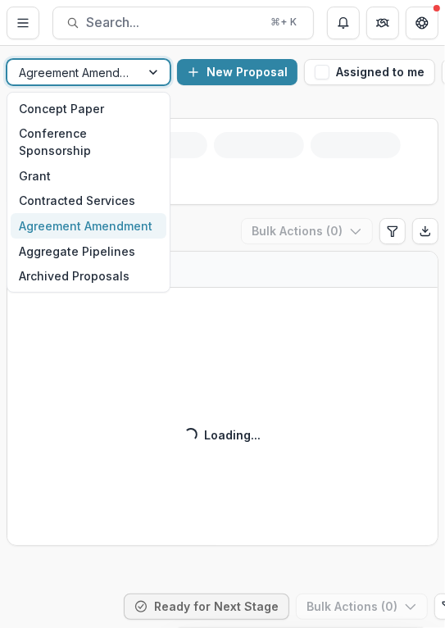
click at [151, 74] on div at bounding box center [155, 72] width 30 height 25
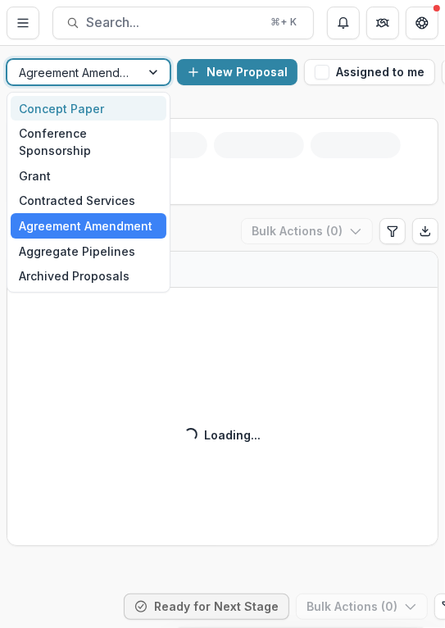
click at [87, 119] on div "Concept Paper" at bounding box center [89, 108] width 156 height 25
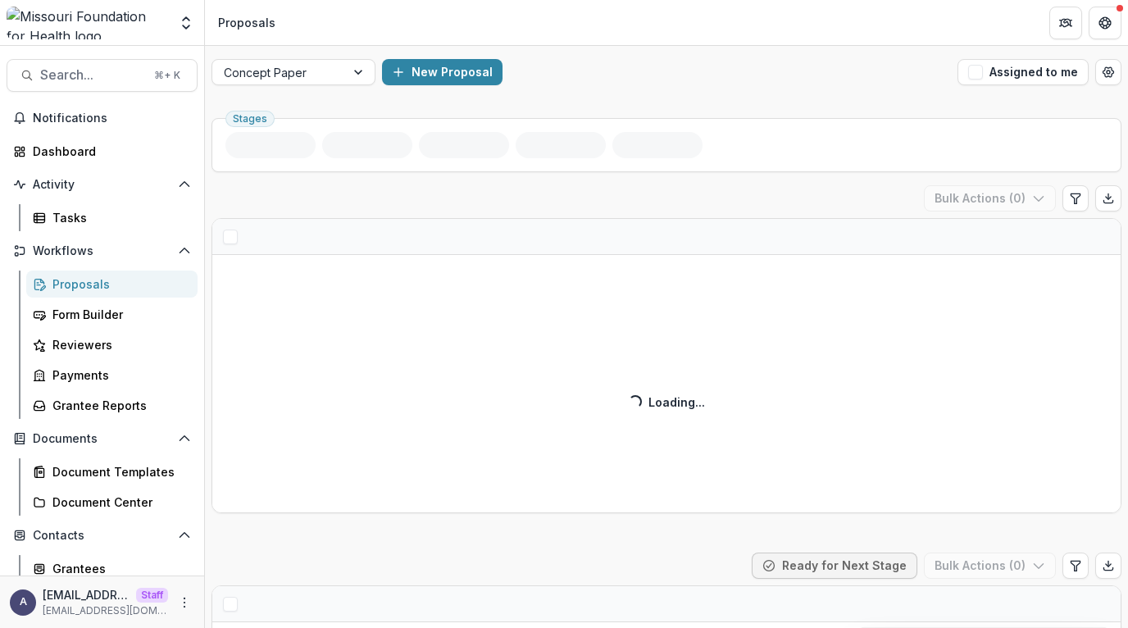
click at [348, 203] on div "Draft ( ) Bulk Actions ( 0 ) Loading... Loading..." at bounding box center [667, 349] width 910 height 328
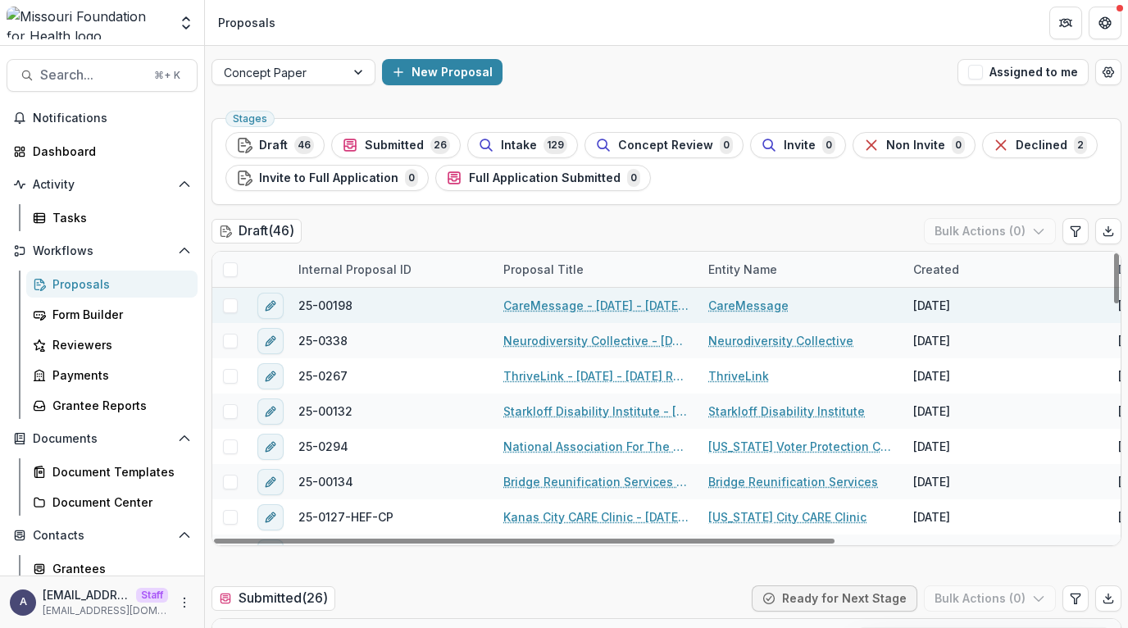
click at [634, 306] on link "CareMessage - [DATE] - [DATE] Request for Concept Papers" at bounding box center [595, 305] width 185 height 17
